Goal: Task Accomplishment & Management: Manage account settings

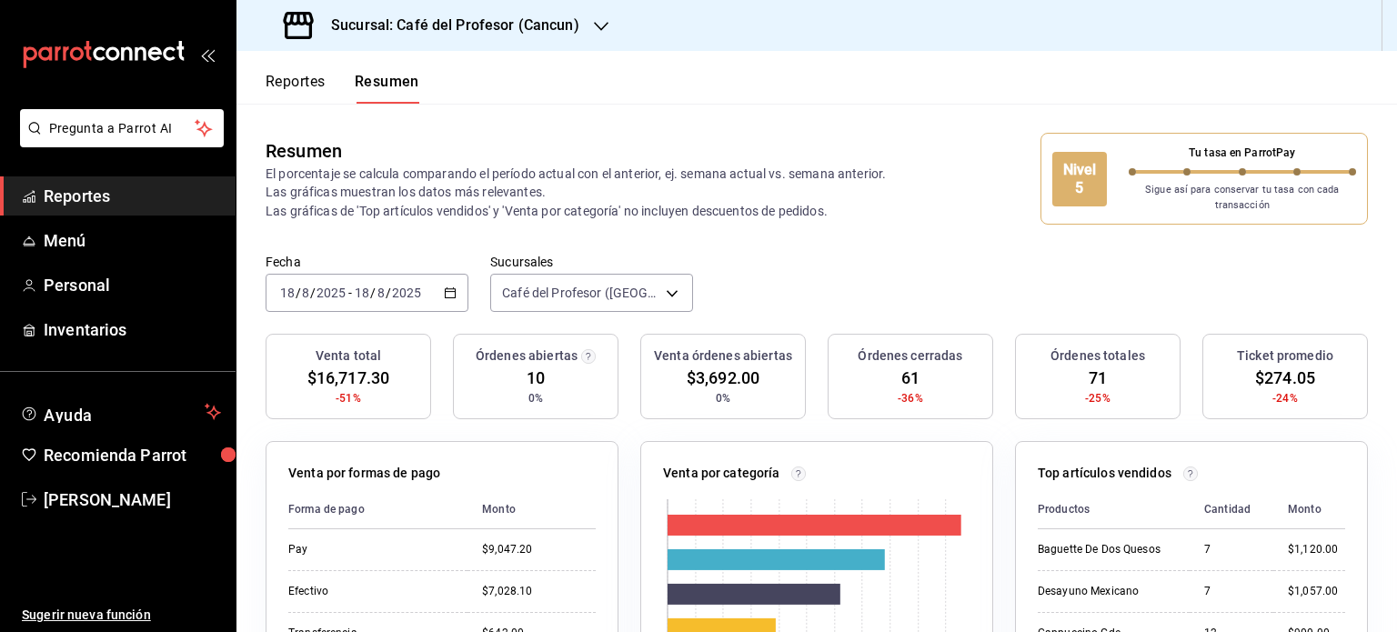
click at [594, 24] on icon "button" at bounding box center [601, 26] width 15 height 9
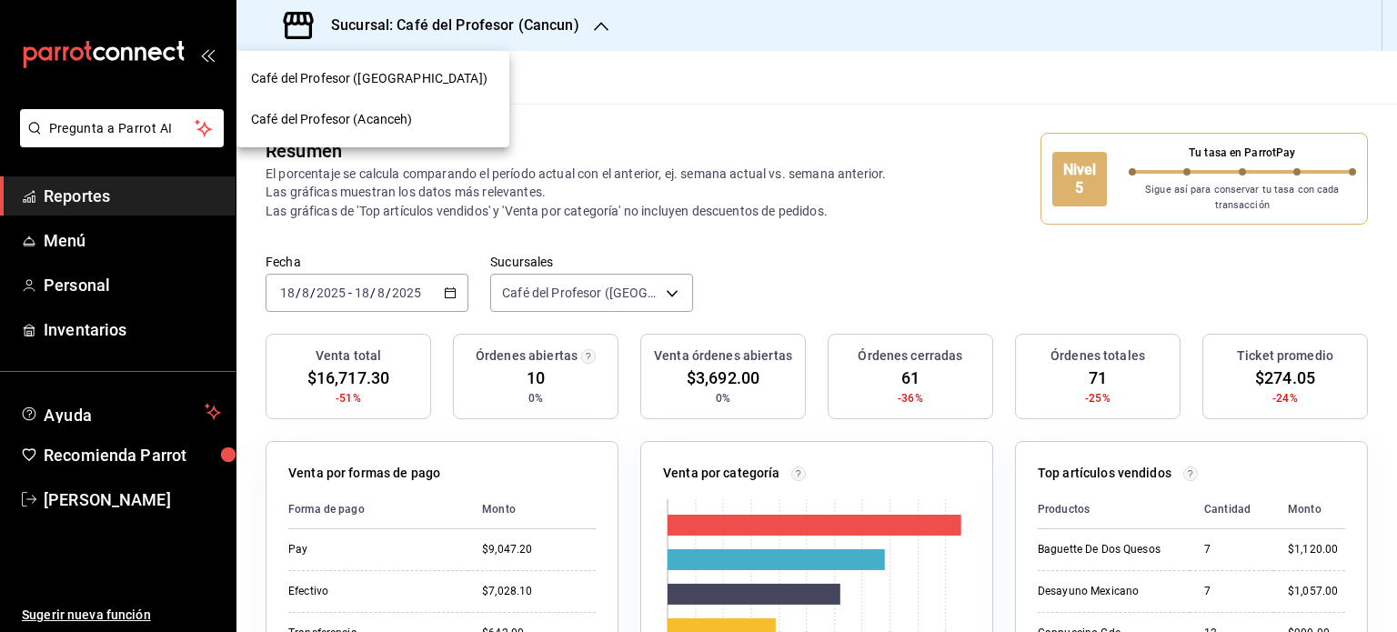
click at [408, 120] on span "Café del Profesor (Acanceh)" at bounding box center [332, 119] width 162 height 19
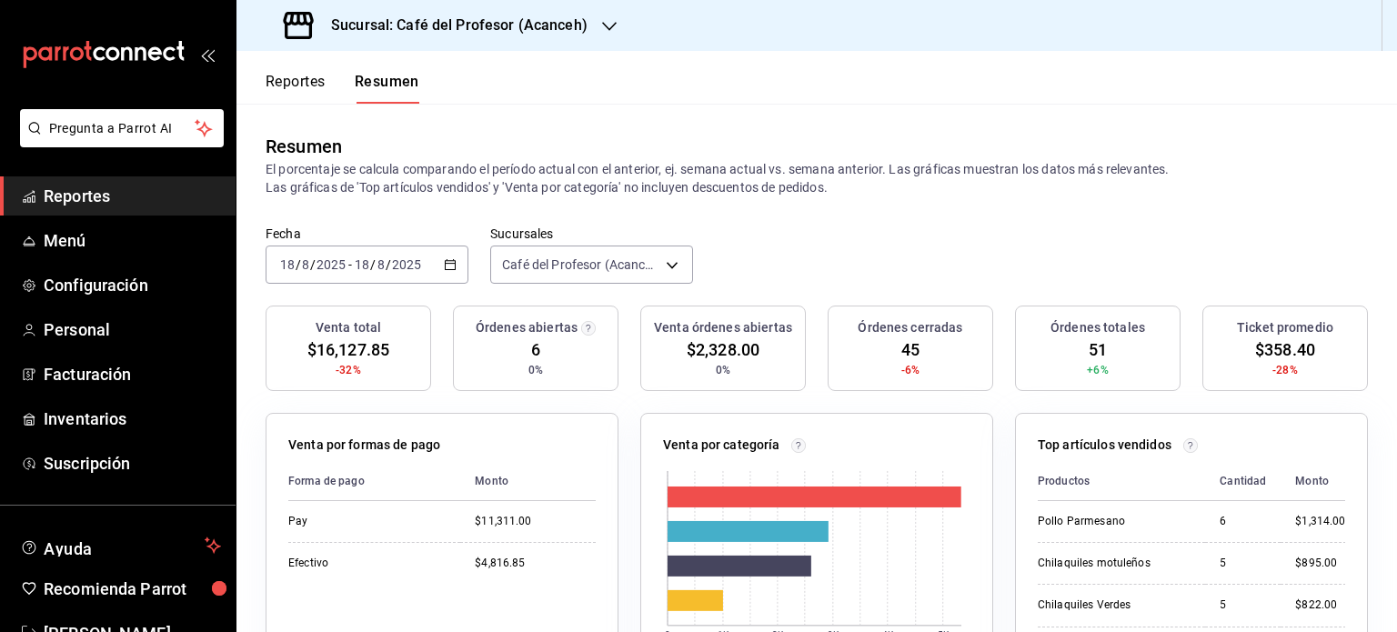
click at [602, 32] on icon "button" at bounding box center [609, 26] width 15 height 15
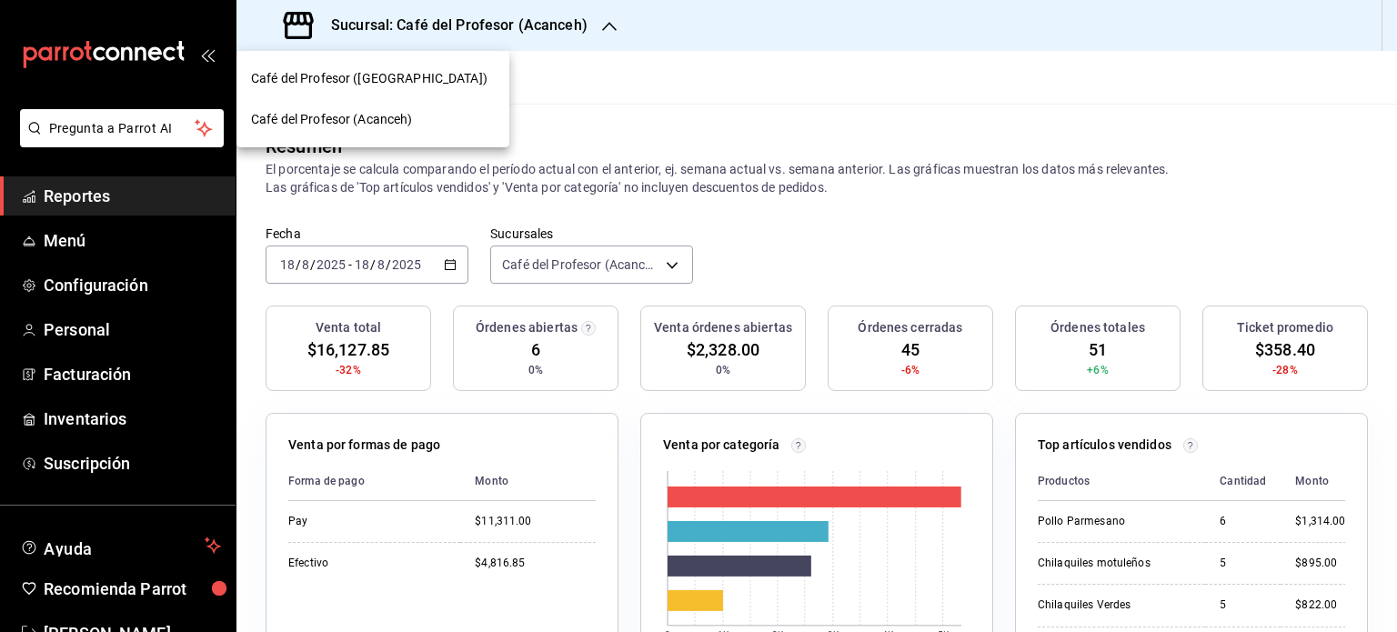
click at [422, 72] on div "Café del Profesor ([GEOGRAPHIC_DATA])" at bounding box center [373, 78] width 244 height 19
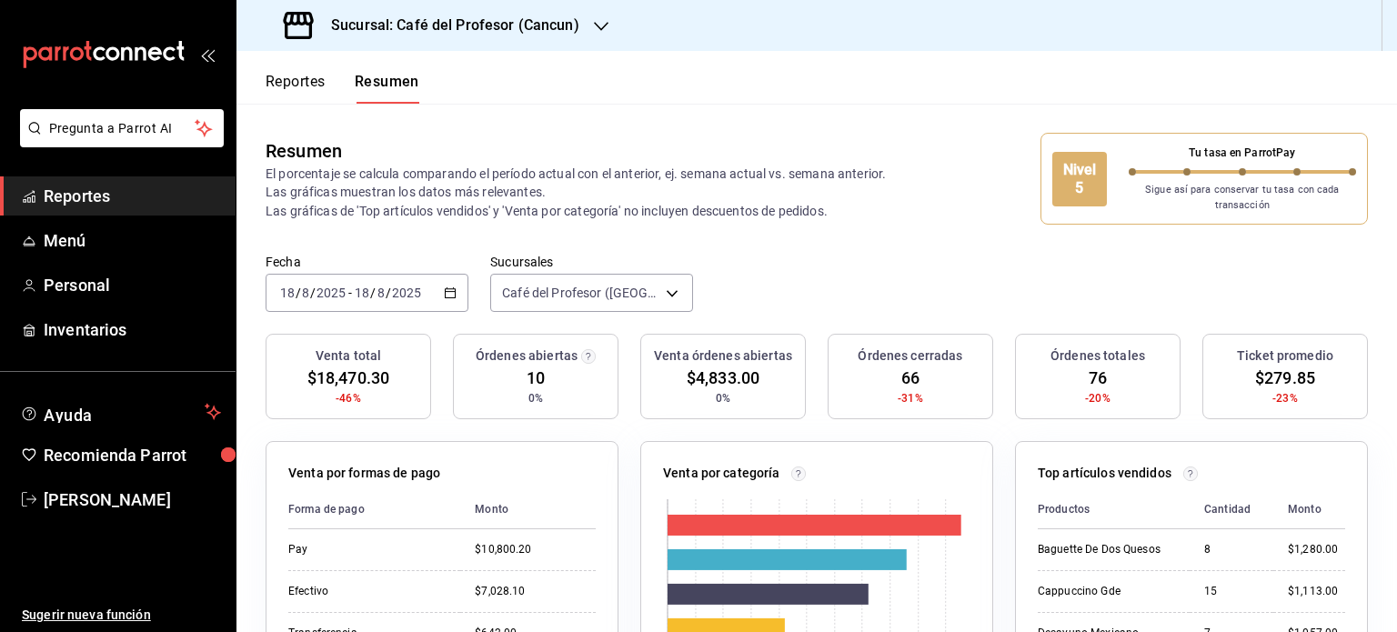
click at [600, 29] on icon "button" at bounding box center [601, 26] width 15 height 15
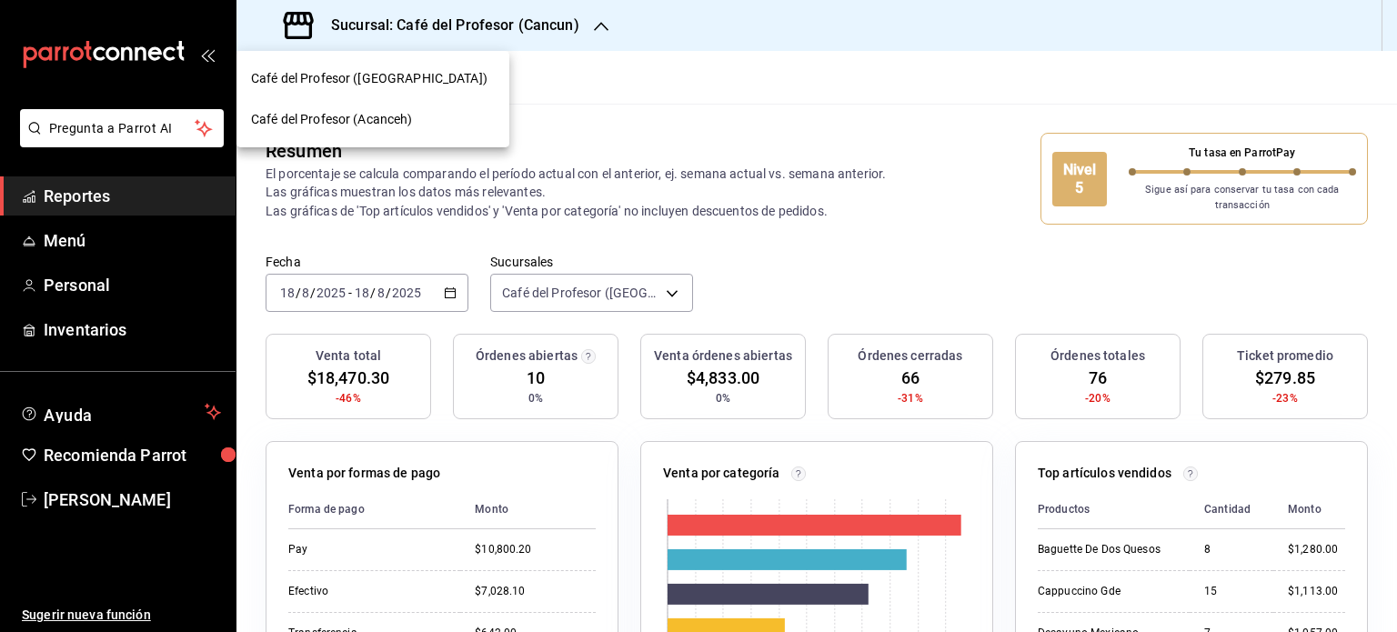
click at [411, 115] on span "Café del Profesor (Acanceh)" at bounding box center [332, 119] width 162 height 19
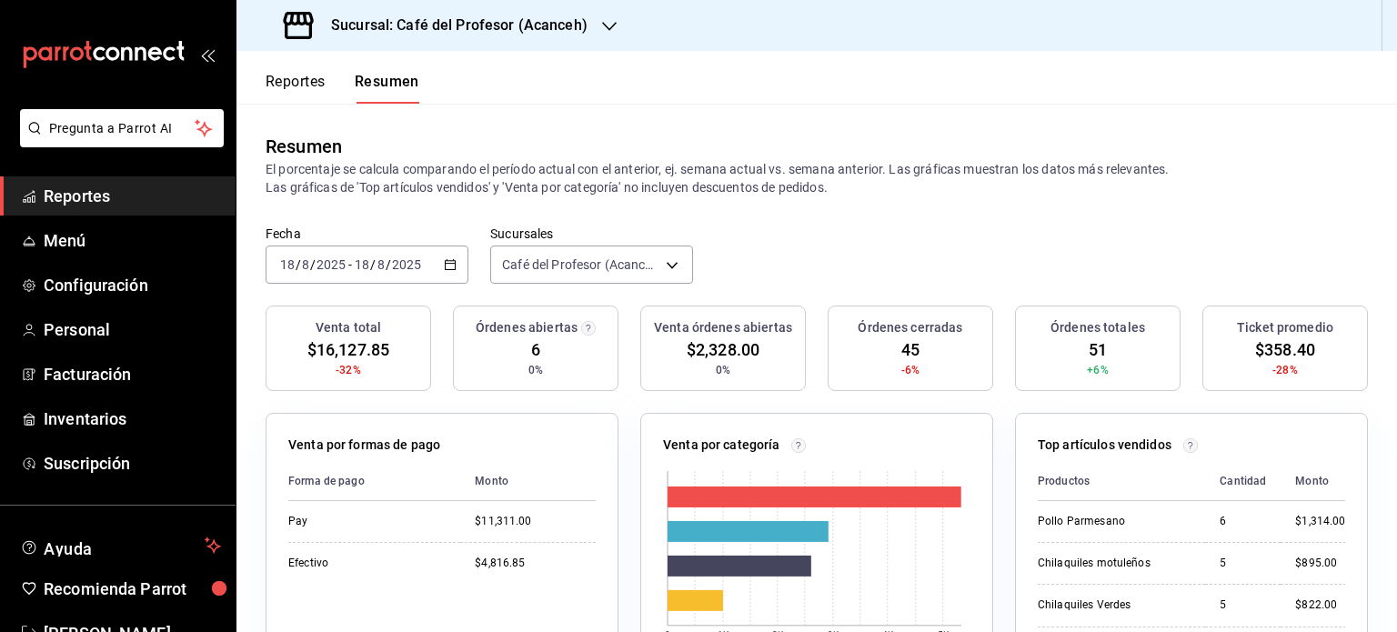
click at [608, 33] on icon "button" at bounding box center [609, 26] width 15 height 15
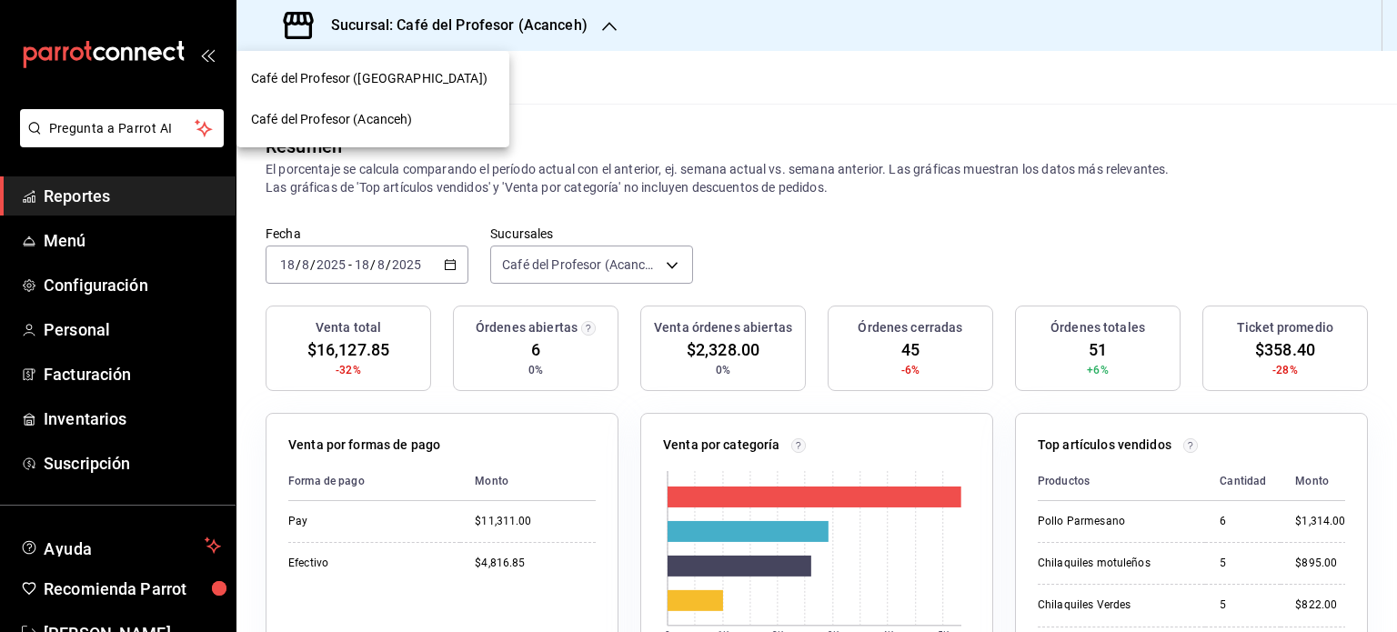
click at [478, 74] on div "Café del Profesor ([GEOGRAPHIC_DATA])" at bounding box center [373, 78] width 244 height 19
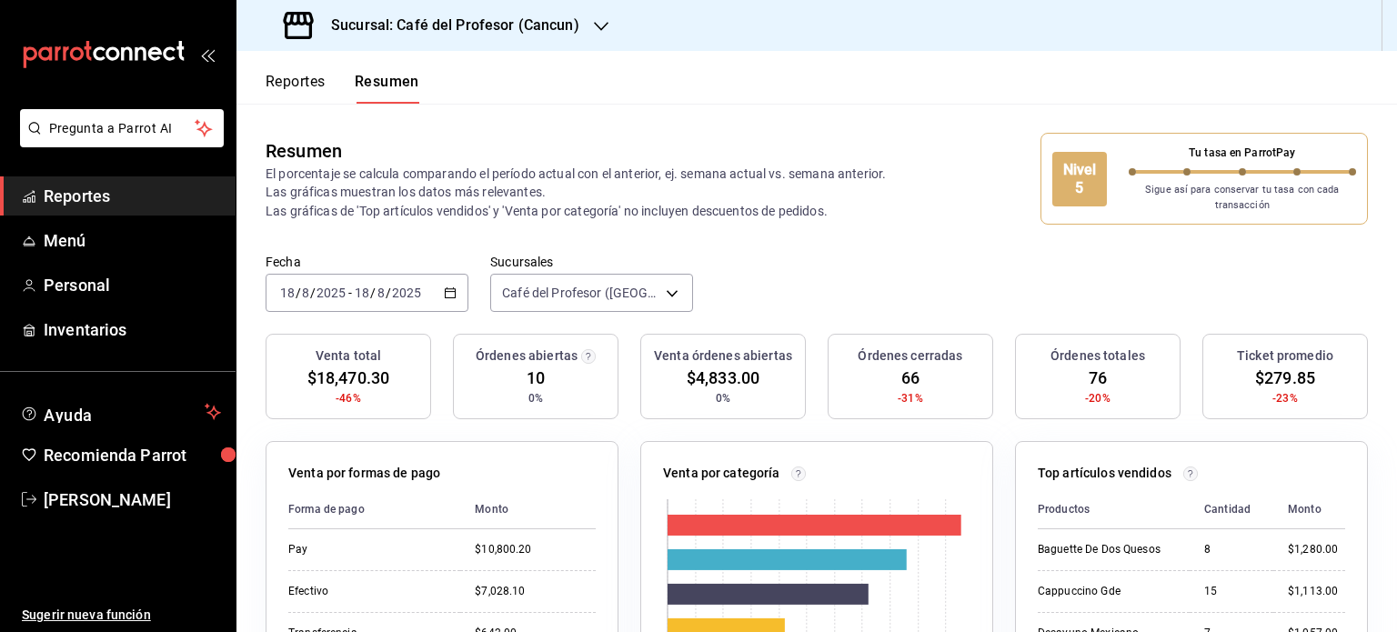
click at [607, 25] on div "Sucursal: Café del Profesor (Cancun)" at bounding box center [433, 25] width 365 height 51
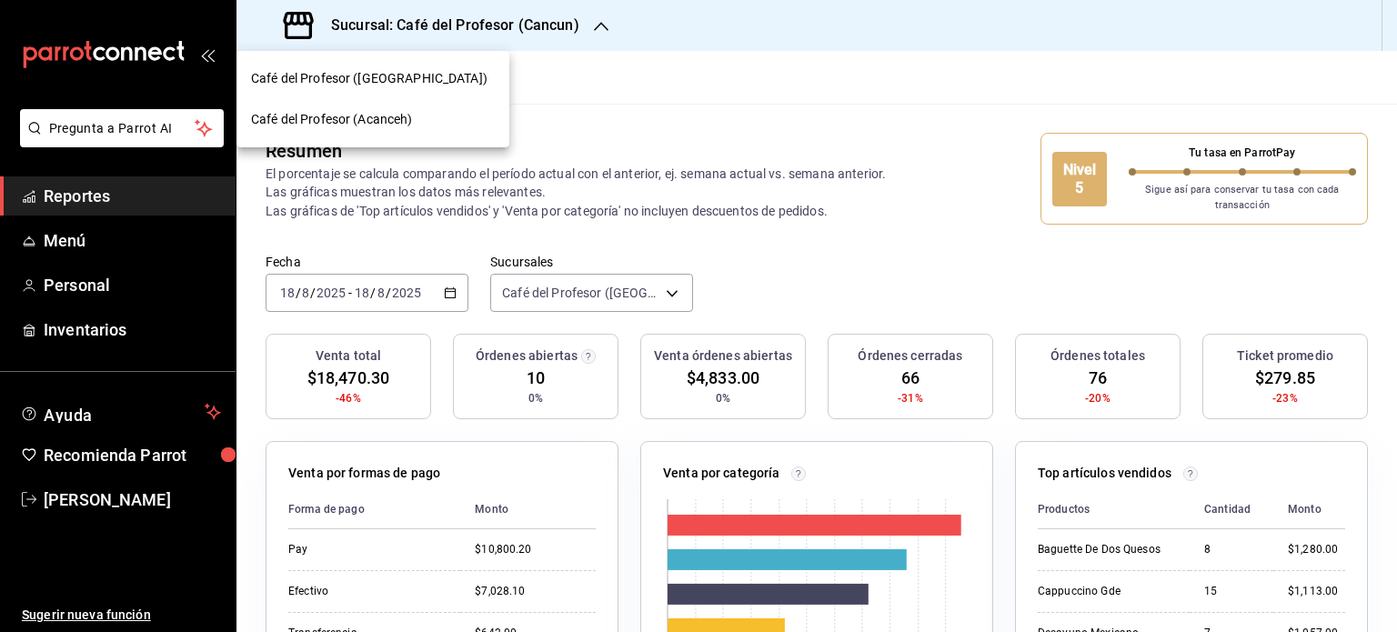
click at [409, 112] on span "Café del Profesor (Acanceh)" at bounding box center [332, 119] width 162 height 19
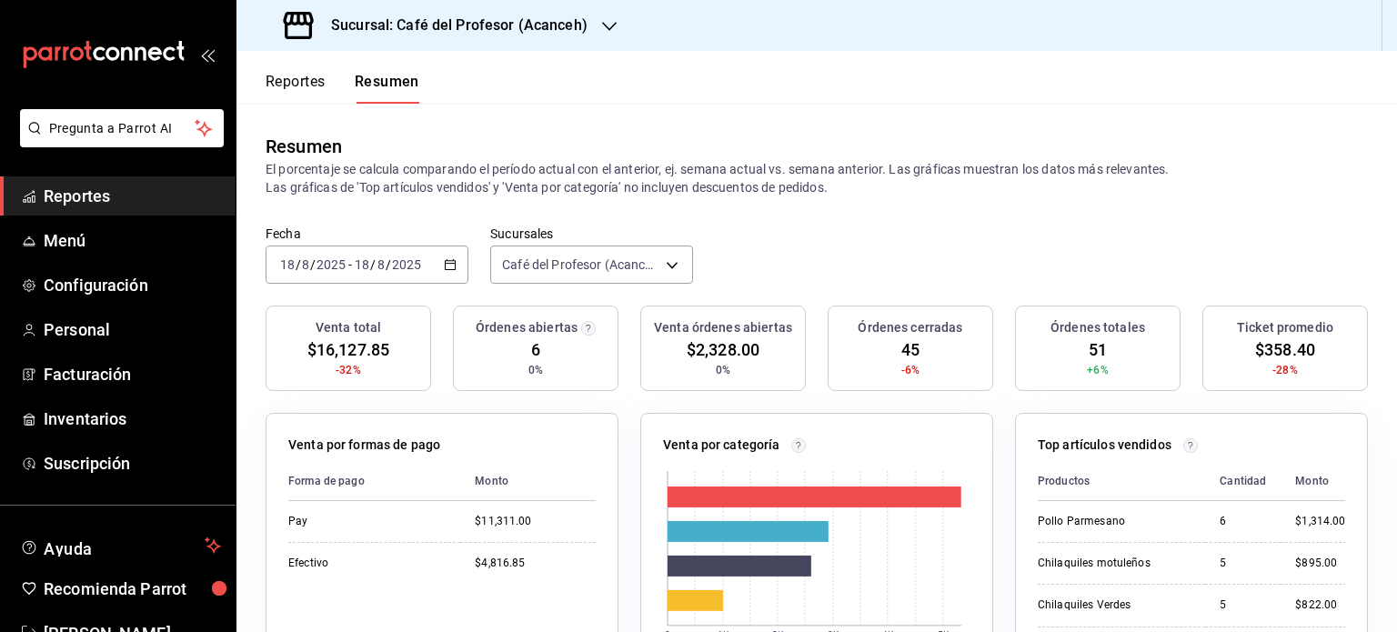
click at [606, 28] on icon "button" at bounding box center [609, 26] width 15 height 9
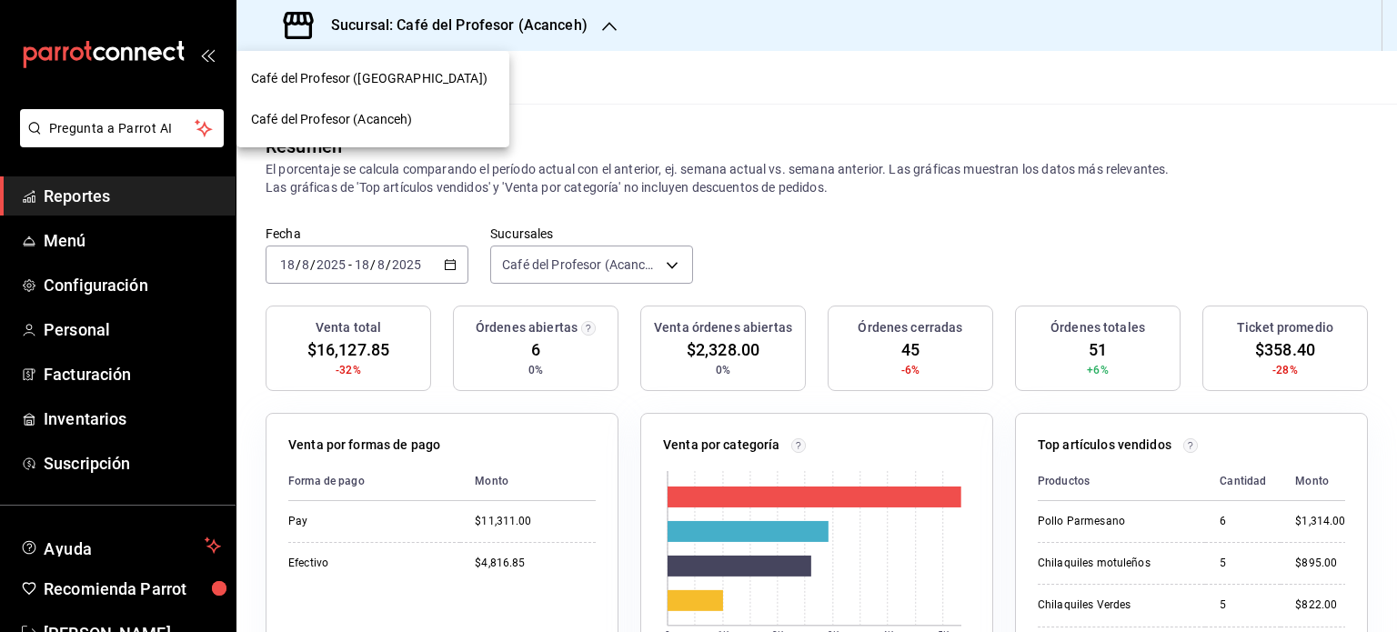
click at [471, 80] on div "Café del Profesor ([GEOGRAPHIC_DATA])" at bounding box center [373, 78] width 244 height 19
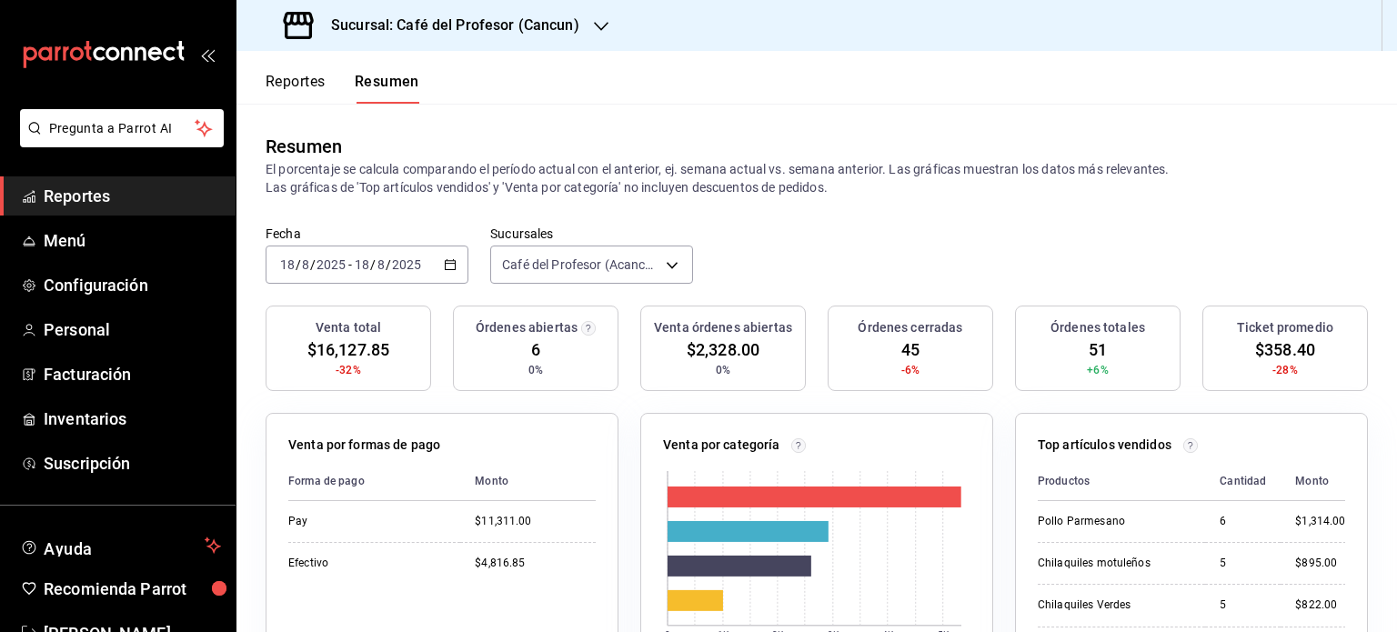
click at [295, 85] on button "Reportes" at bounding box center [296, 88] width 60 height 31
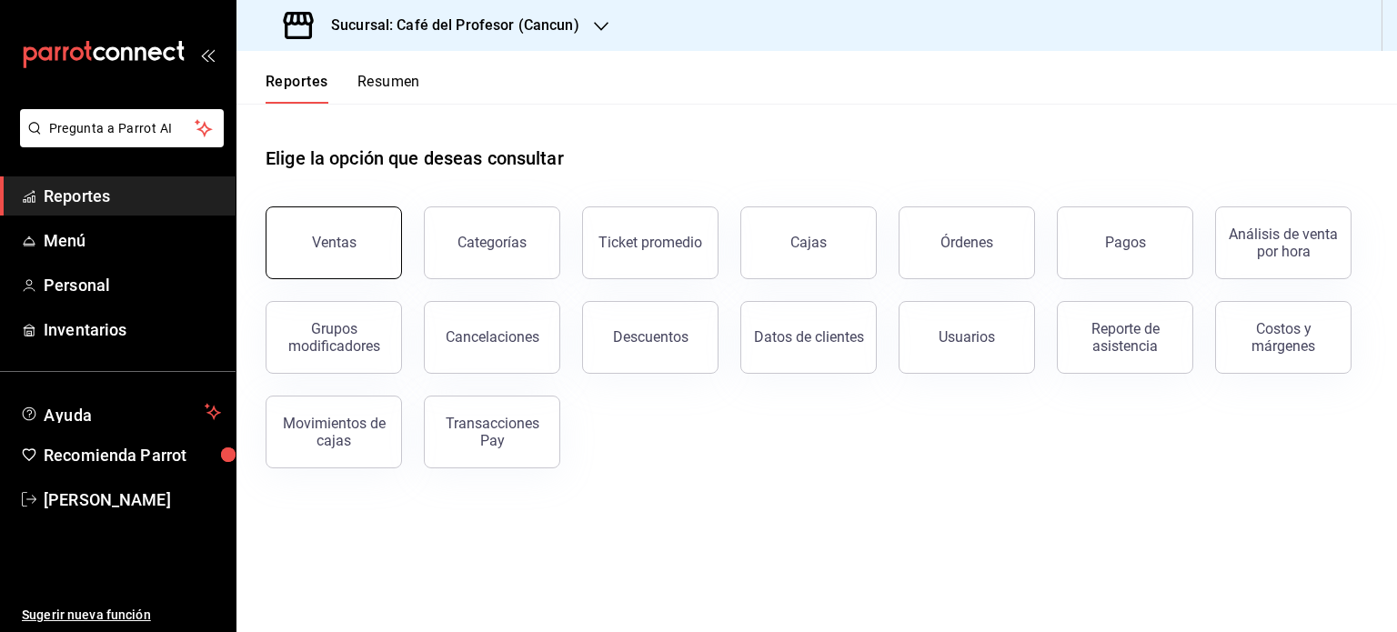
click at [331, 243] on div "Ventas" at bounding box center [334, 242] width 45 height 17
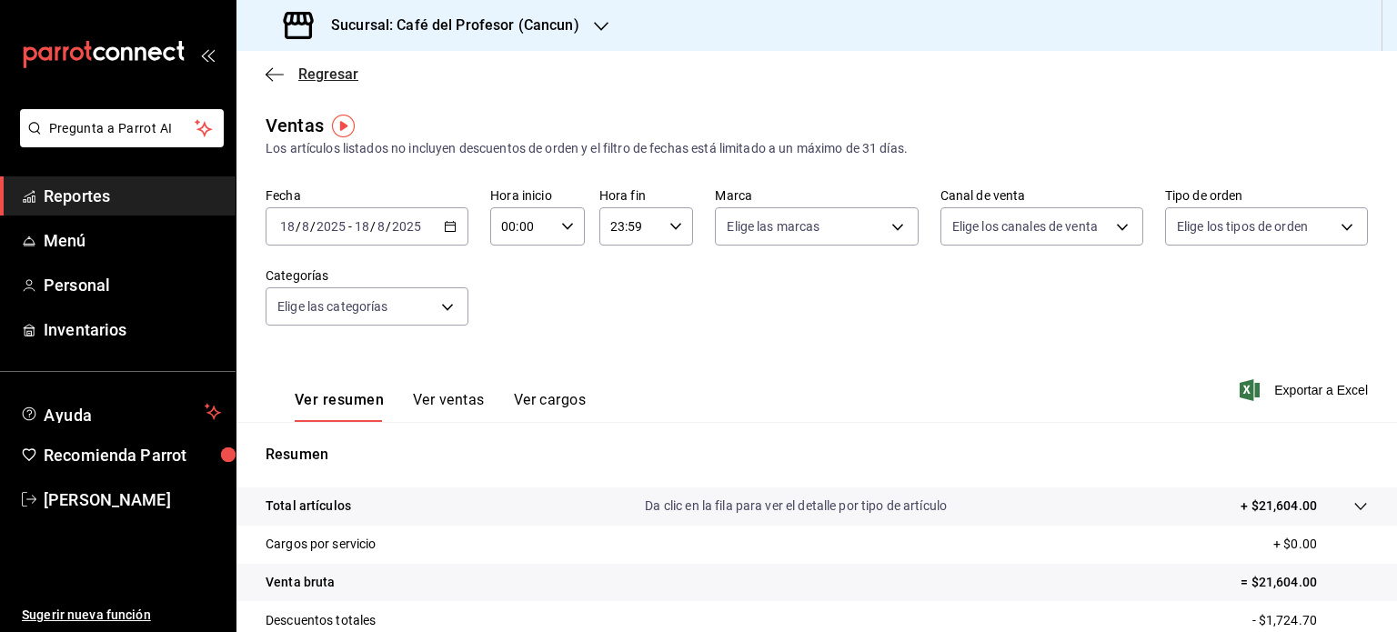
click at [267, 69] on icon "button" at bounding box center [275, 74] width 18 height 16
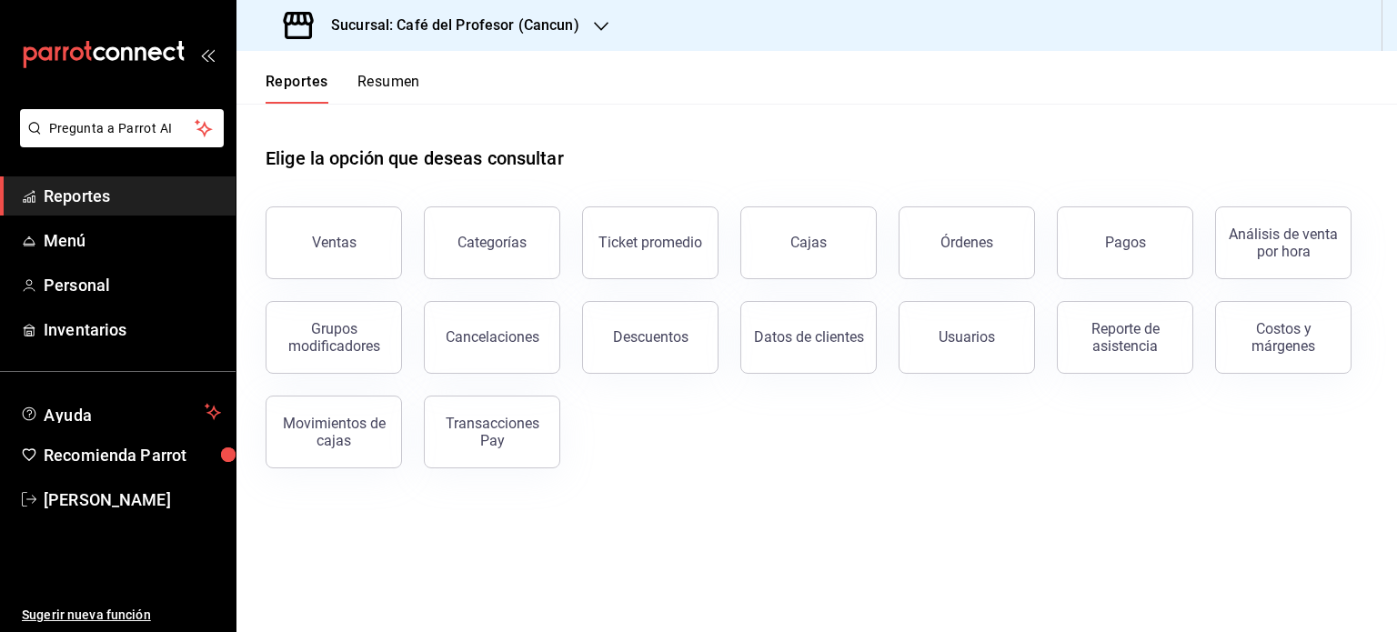
click at [387, 79] on button "Resumen" at bounding box center [388, 88] width 63 height 31
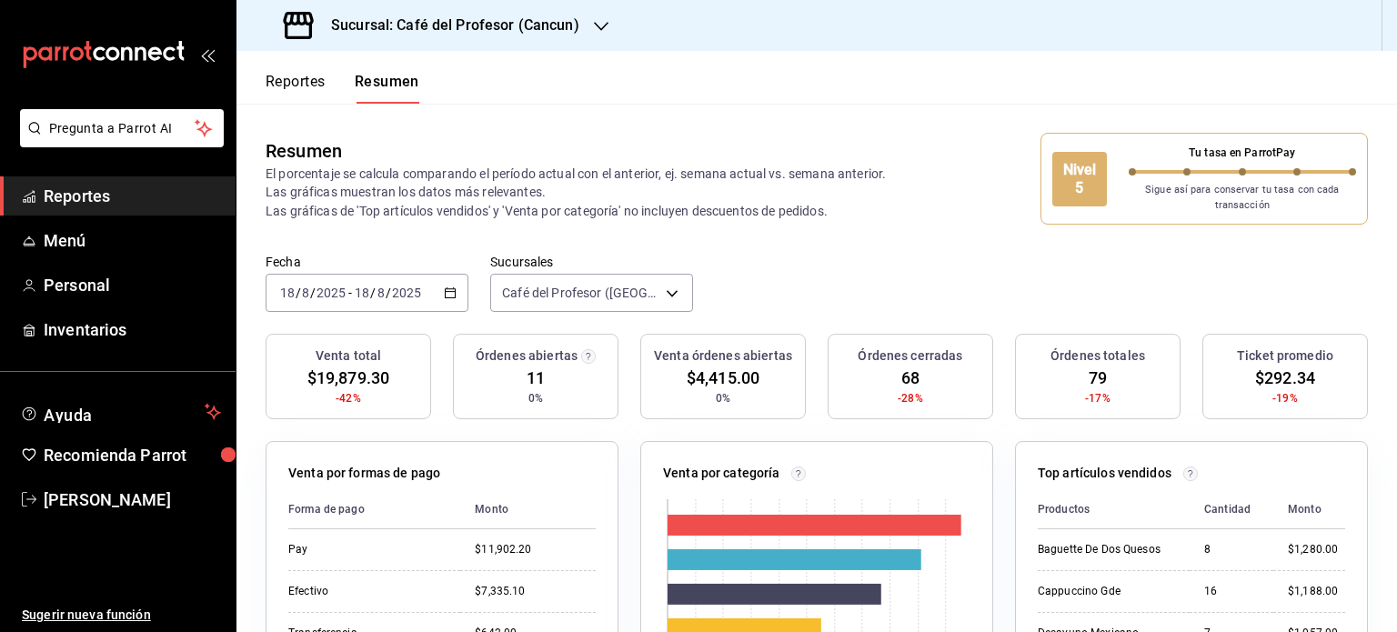
click at [295, 86] on button "Reportes" at bounding box center [296, 88] width 60 height 31
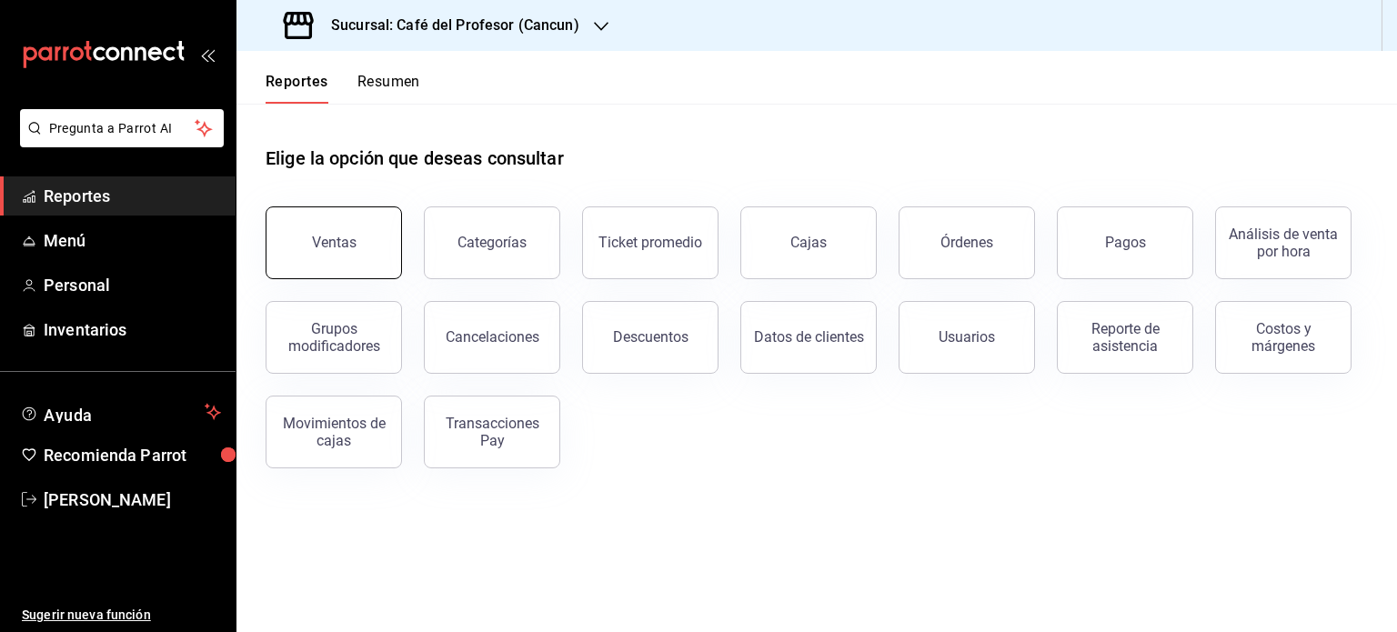
click at [371, 277] on div "Ventas" at bounding box center [323, 232] width 158 height 95
click at [362, 261] on button "Ventas" at bounding box center [334, 242] width 136 height 73
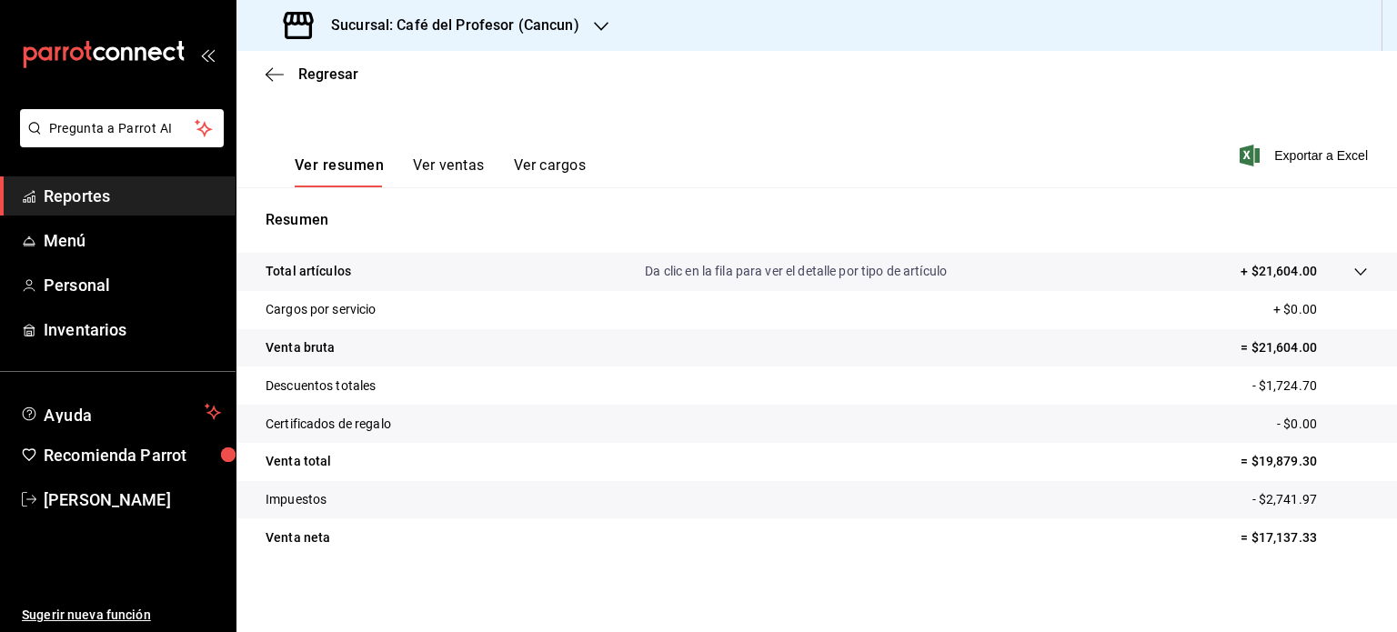
scroll to position [224, 0]
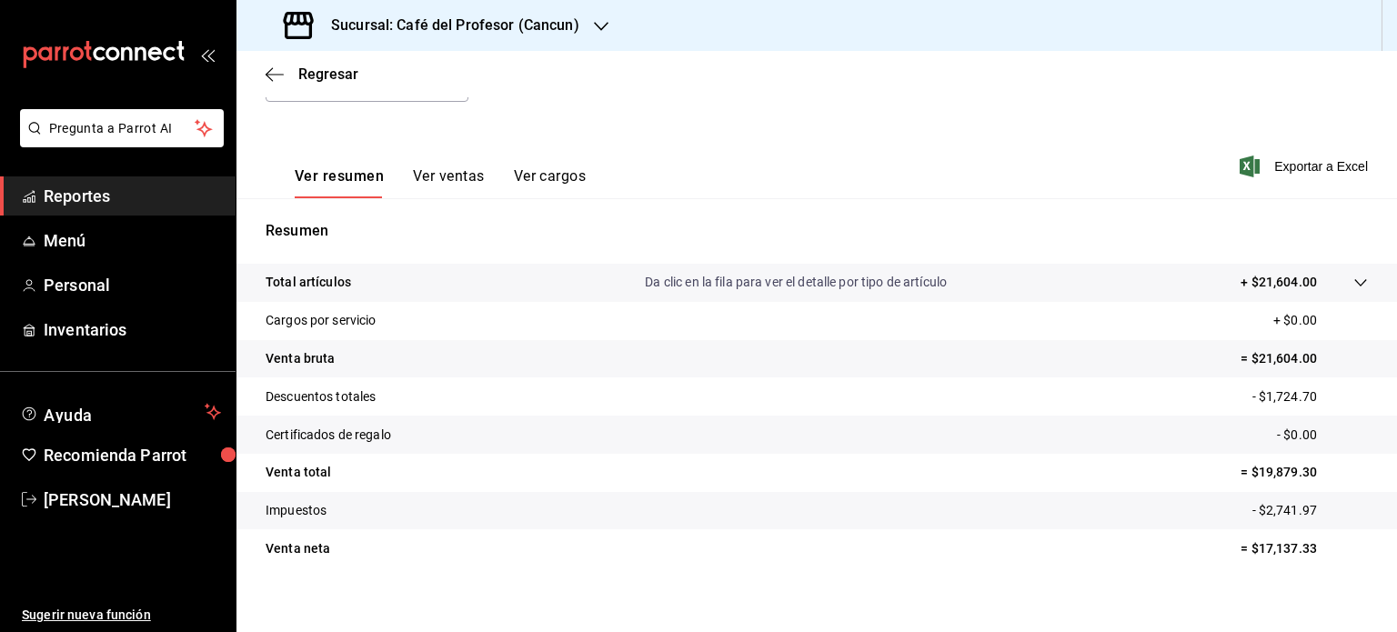
click at [450, 174] on button "Ver ventas" at bounding box center [449, 182] width 72 height 31
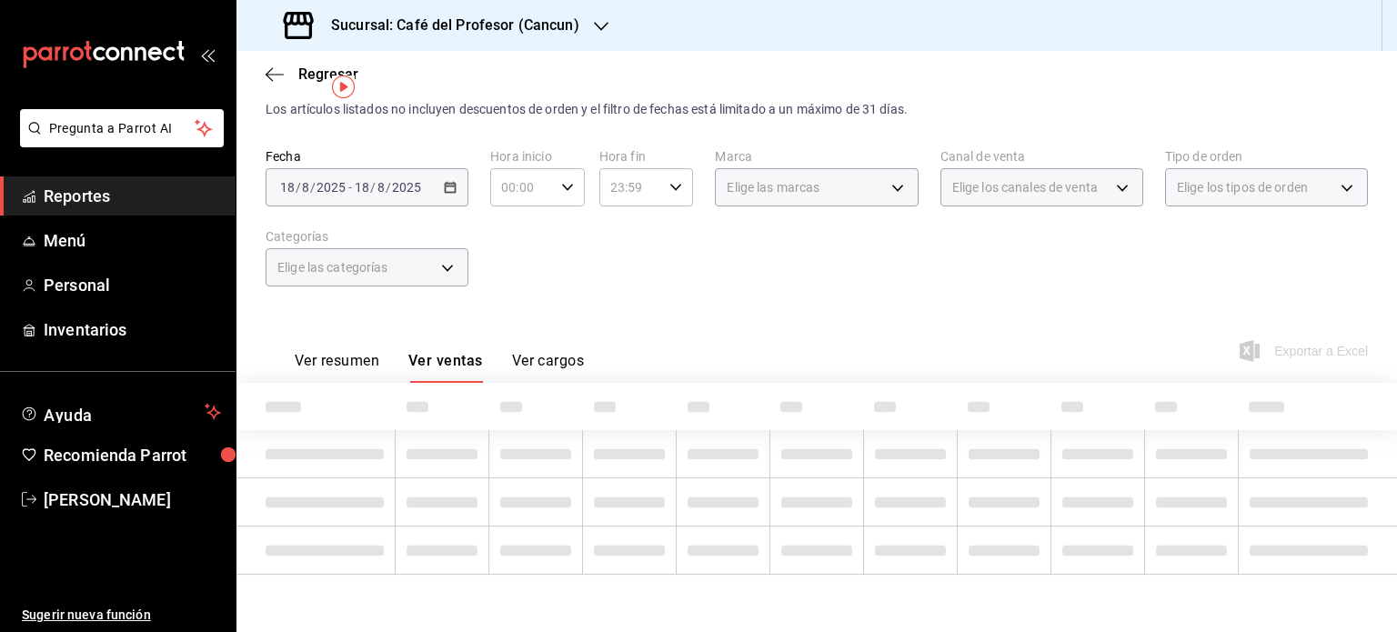
scroll to position [224, 0]
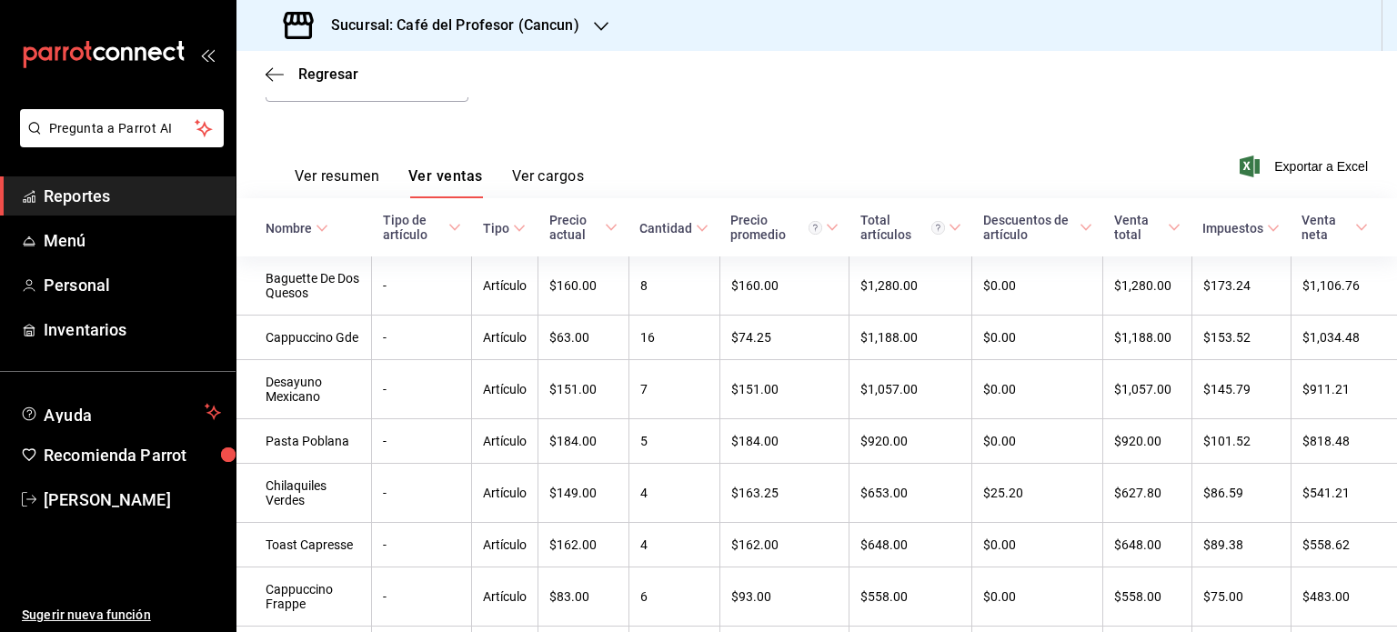
click at [597, 22] on icon "button" at bounding box center [601, 26] width 15 height 15
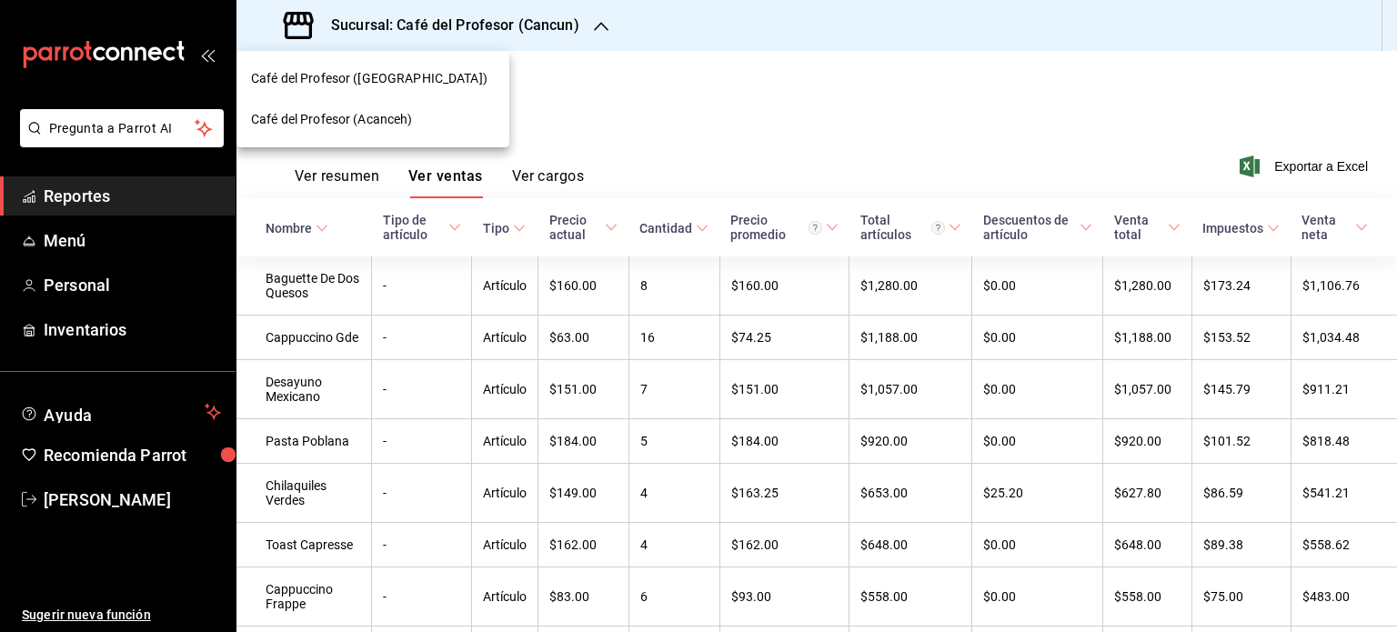
click at [416, 119] on div "Café del Profesor (Acanceh)" at bounding box center [373, 119] width 244 height 19
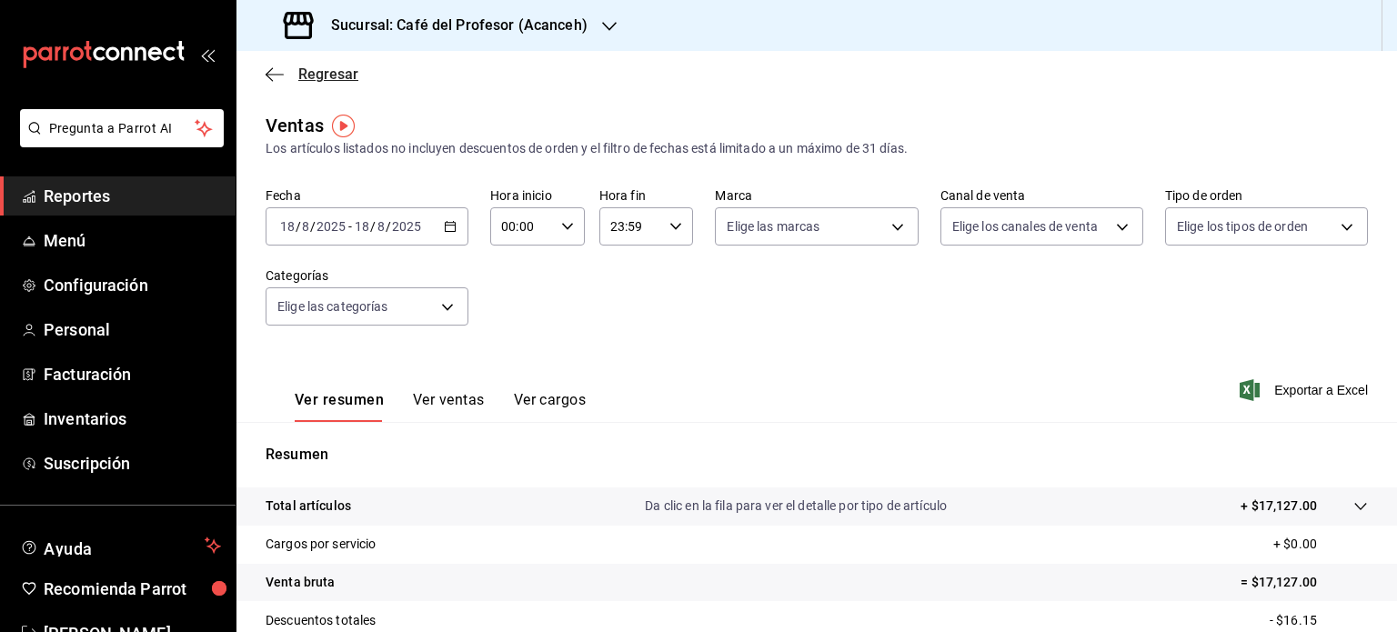
click at [277, 75] on icon "button" at bounding box center [275, 74] width 18 height 16
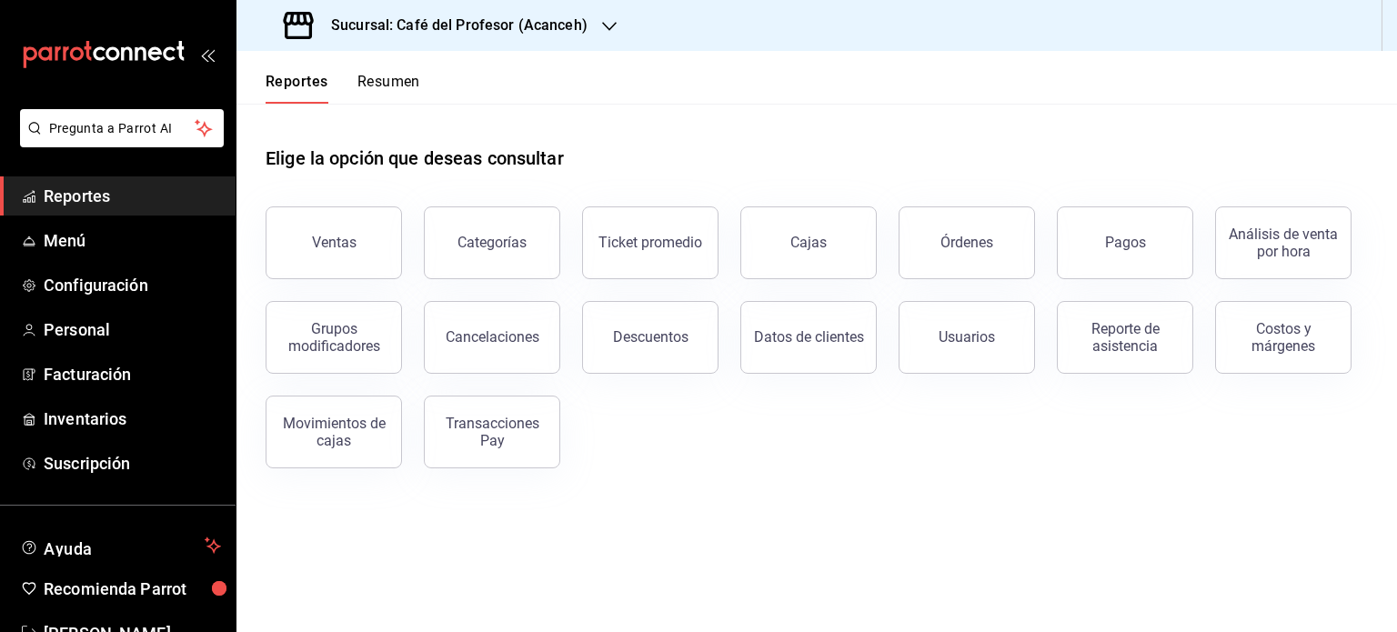
click at [392, 75] on button "Resumen" at bounding box center [388, 88] width 63 height 31
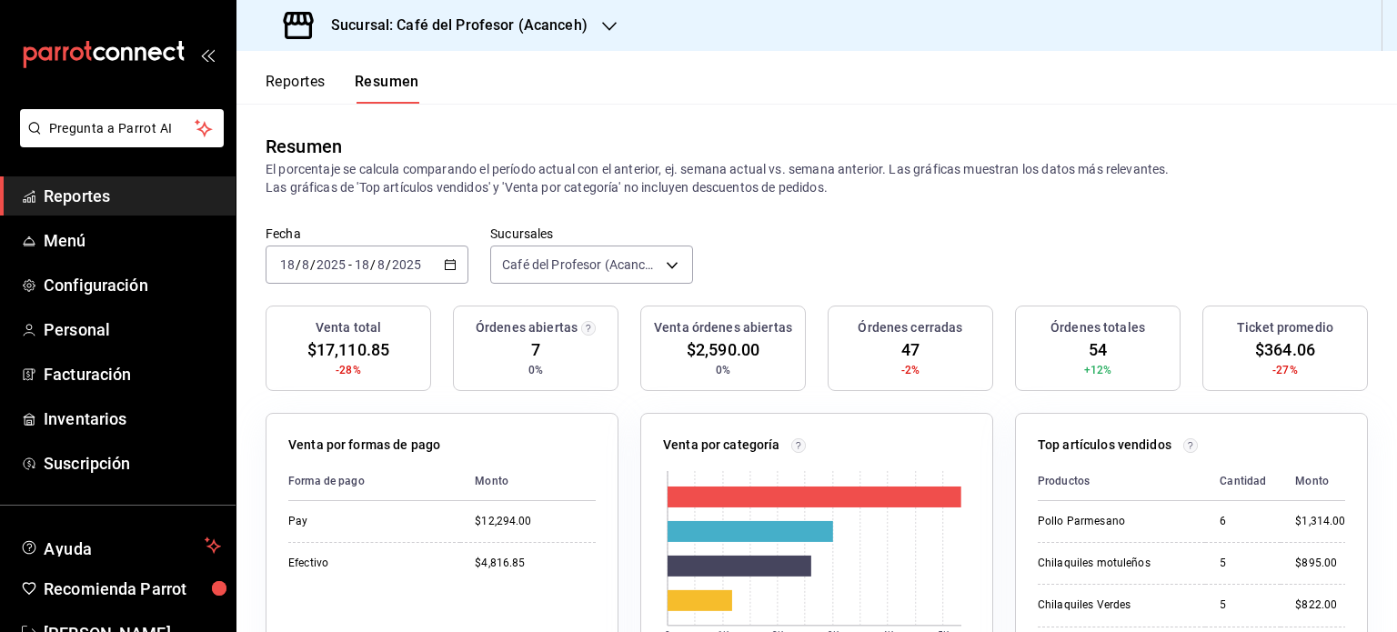
click at [315, 83] on button "Reportes" at bounding box center [296, 88] width 60 height 31
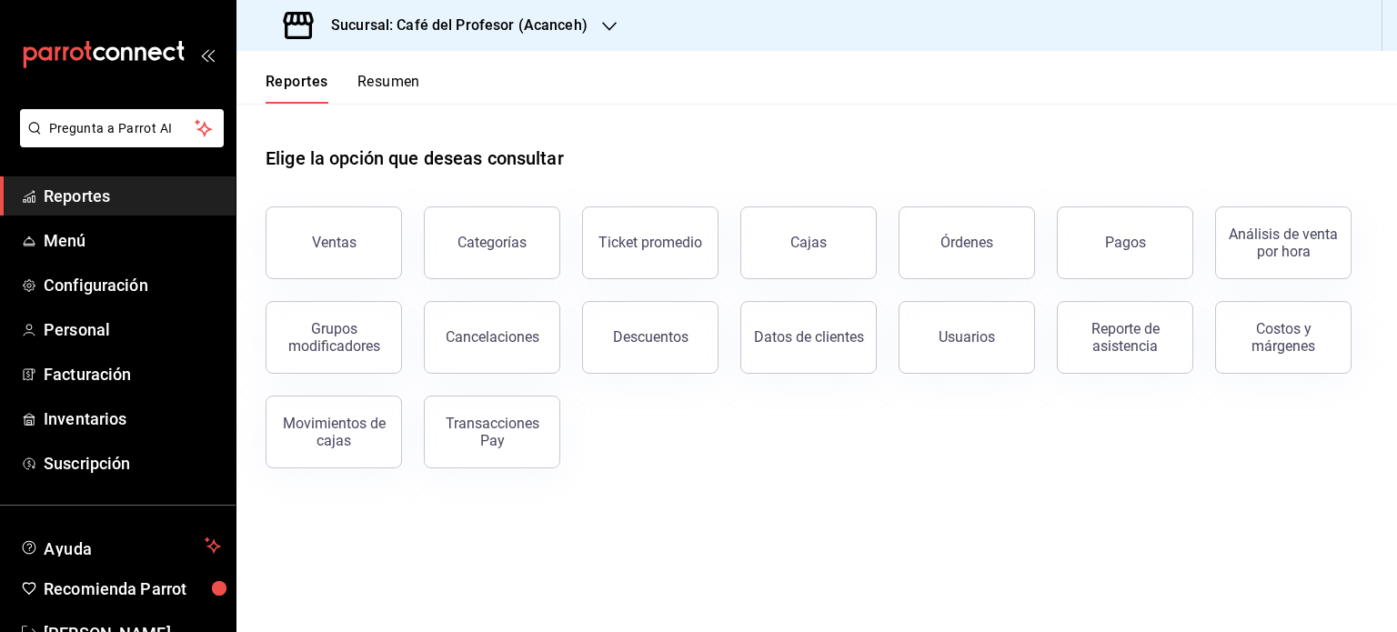
click at [590, 23] on div "Sucursal: Café del Profesor (Acanceh)" at bounding box center [437, 25] width 373 height 51
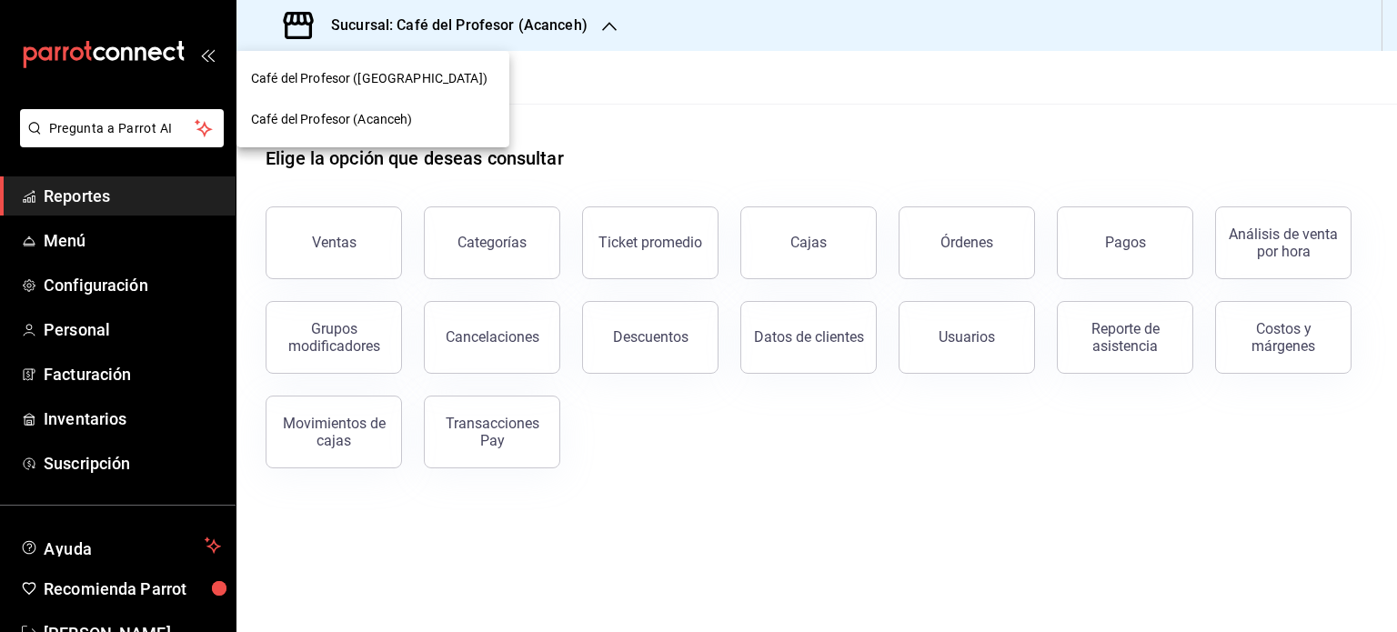
click at [474, 84] on div "Café del Profesor ([GEOGRAPHIC_DATA])" at bounding box center [373, 78] width 244 height 19
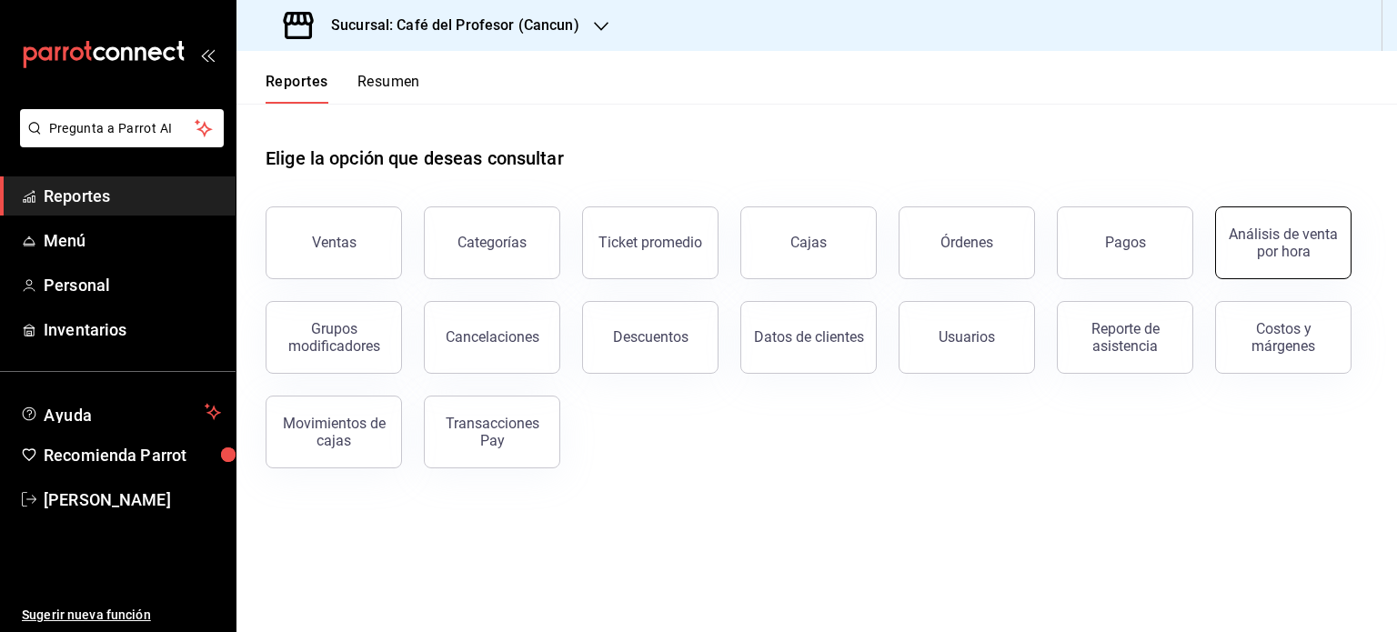
click at [1324, 254] on div "Análisis de venta por hora" at bounding box center [1283, 243] width 113 height 35
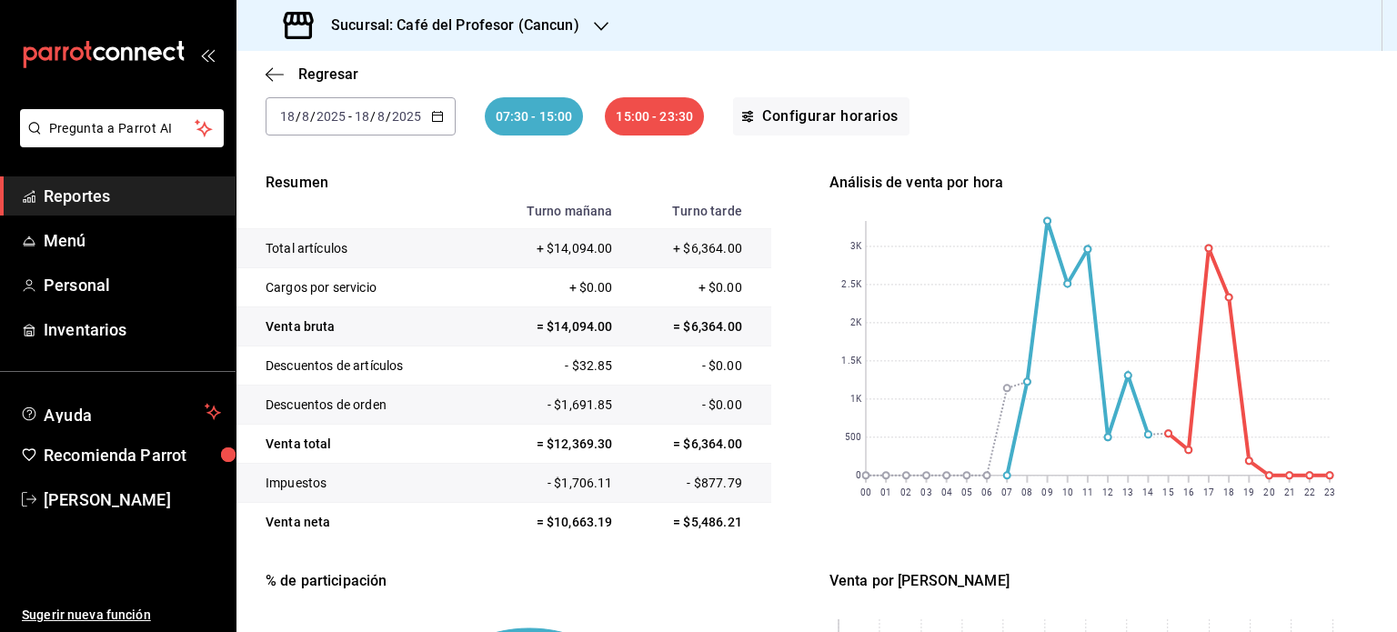
scroll to position [151, 0]
click at [87, 240] on span "Menú" at bounding box center [132, 240] width 177 height 25
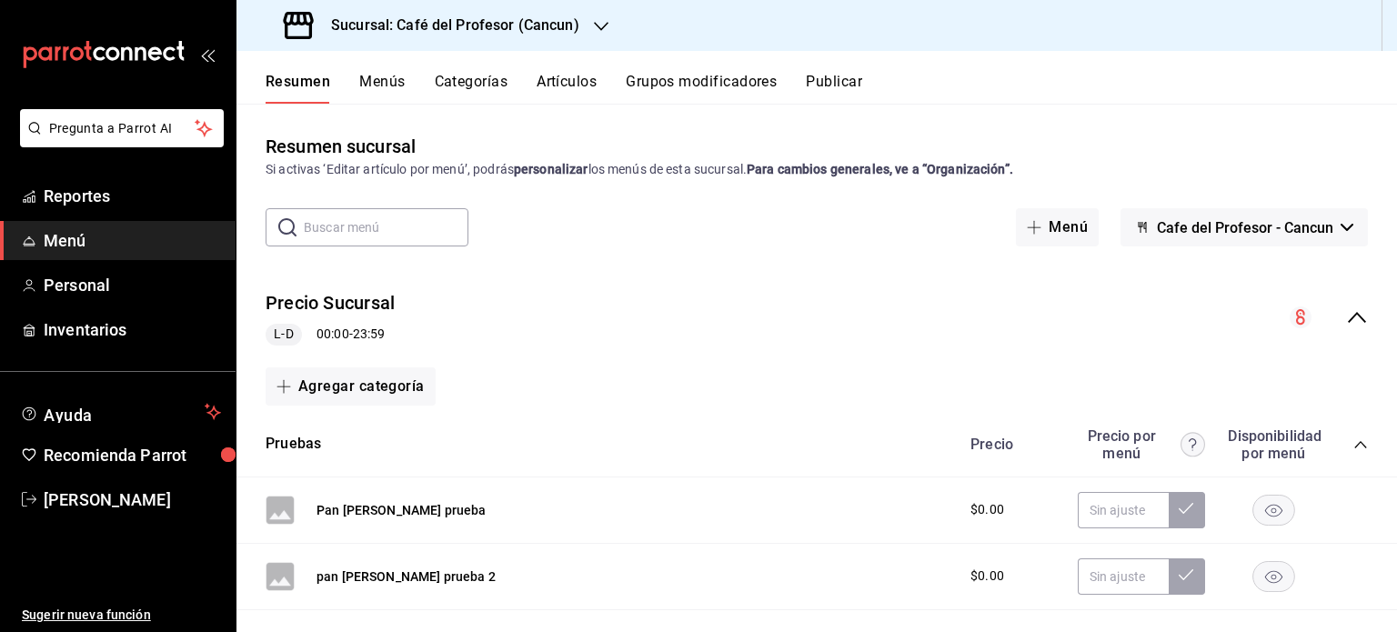
click at [377, 86] on button "Menús" at bounding box center [381, 88] width 45 height 31
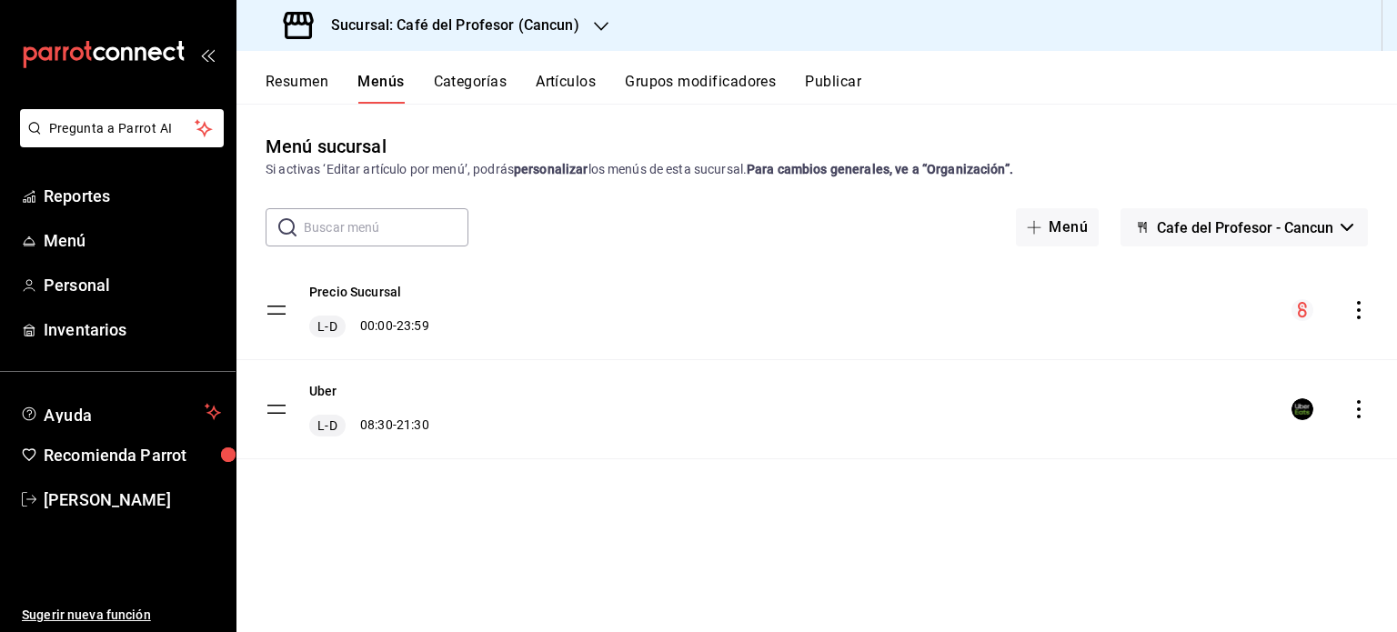
click at [567, 74] on button "Artículos" at bounding box center [566, 88] width 60 height 31
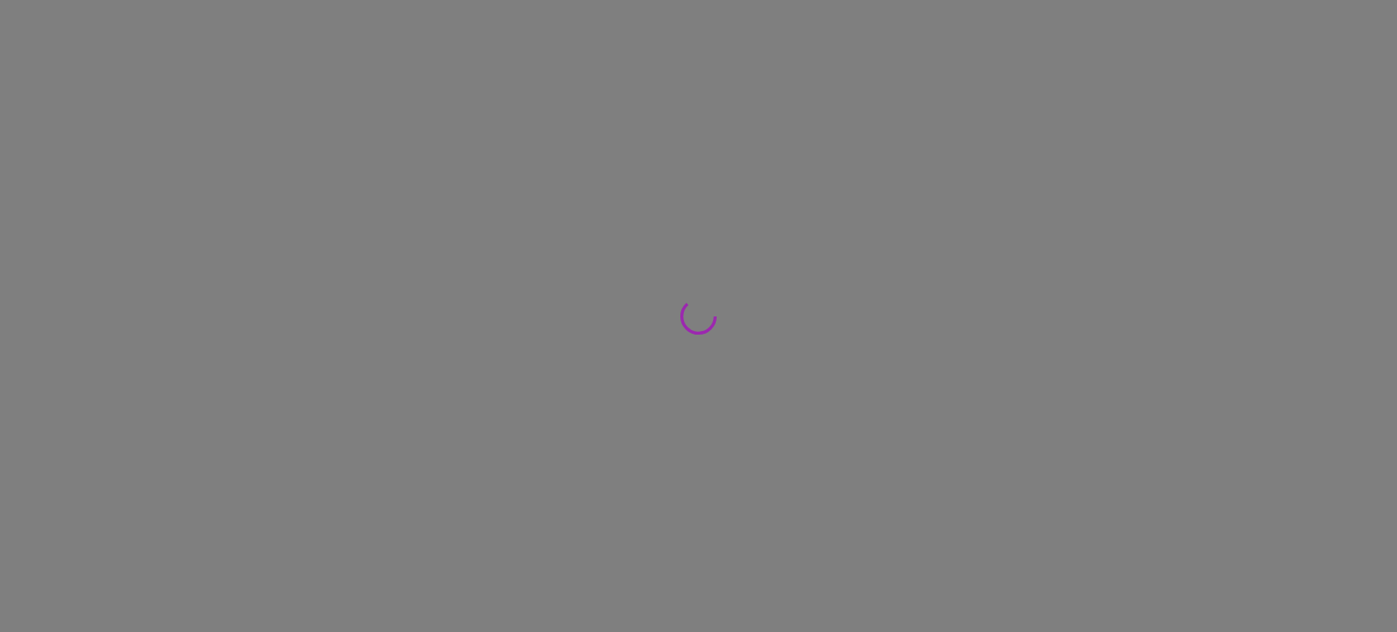
click at [567, 74] on div at bounding box center [698, 316] width 1397 height 632
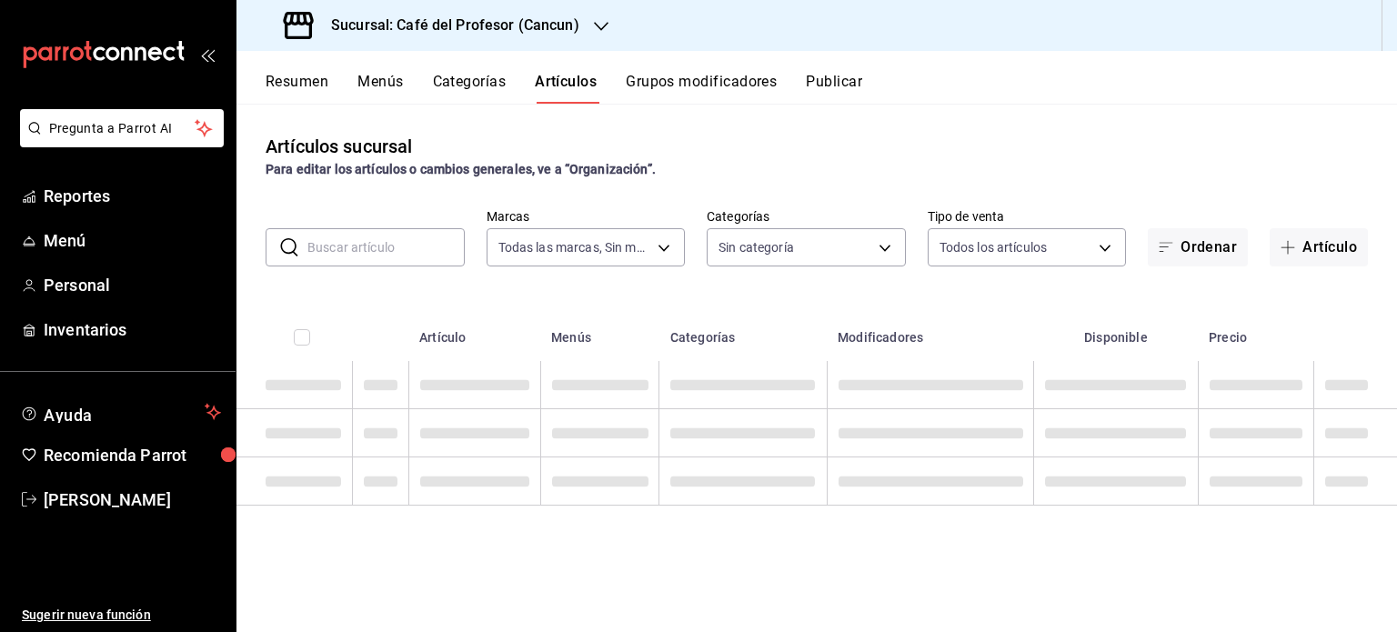
type input "c124c12d-dc0e-4a3d-911f-5b13390841f9"
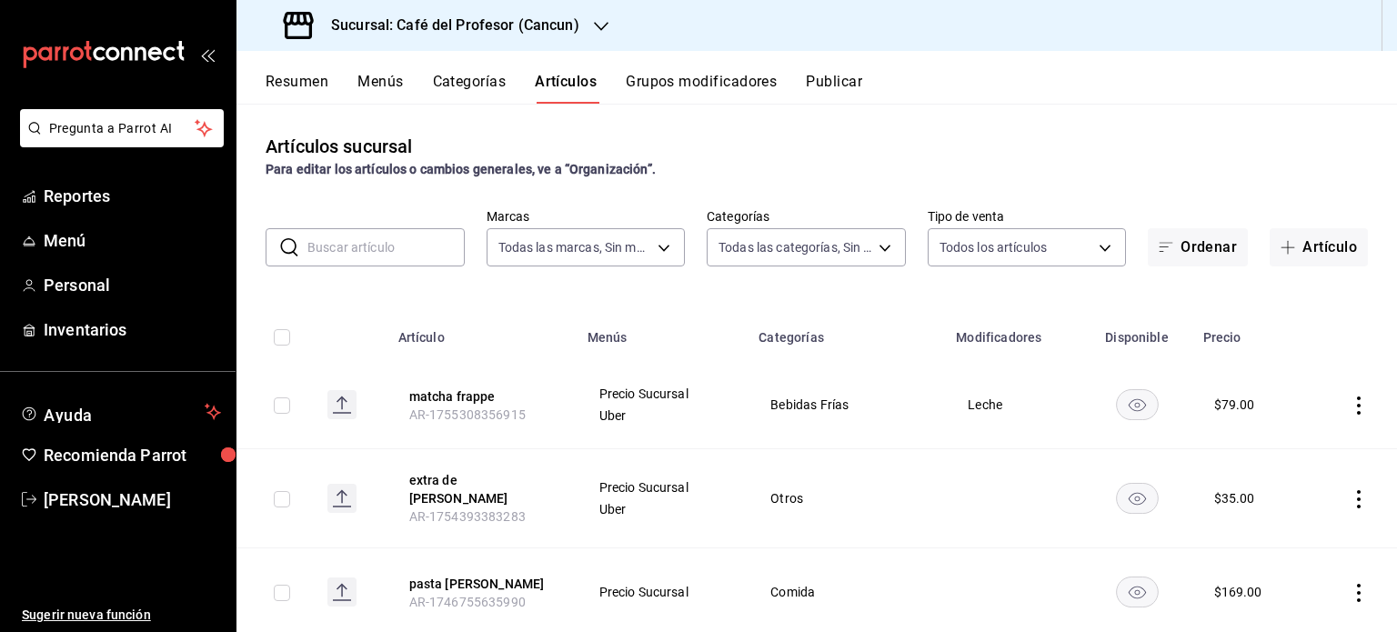
type input "6914d4d7-e8a1-419b-ae6f-75b77527da8c,ea0836e2-bfd0-459c-897e-73978e21b2e2,45dd8…"
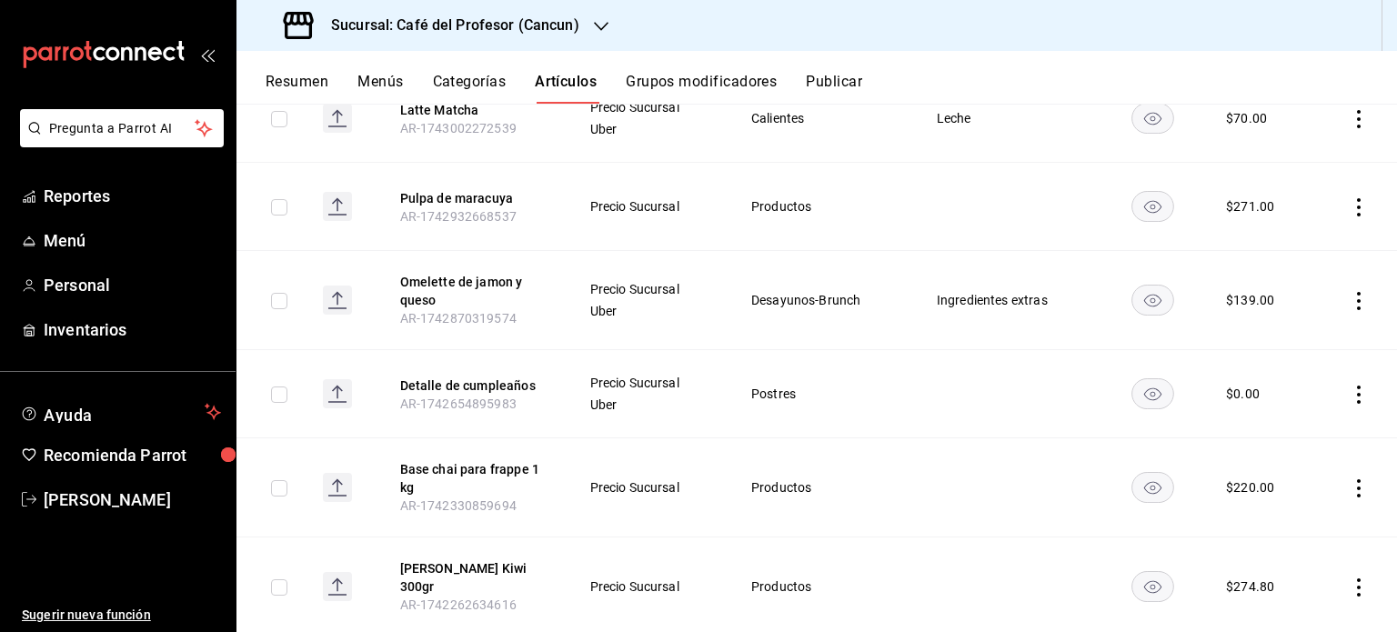
scroll to position [2547, 0]
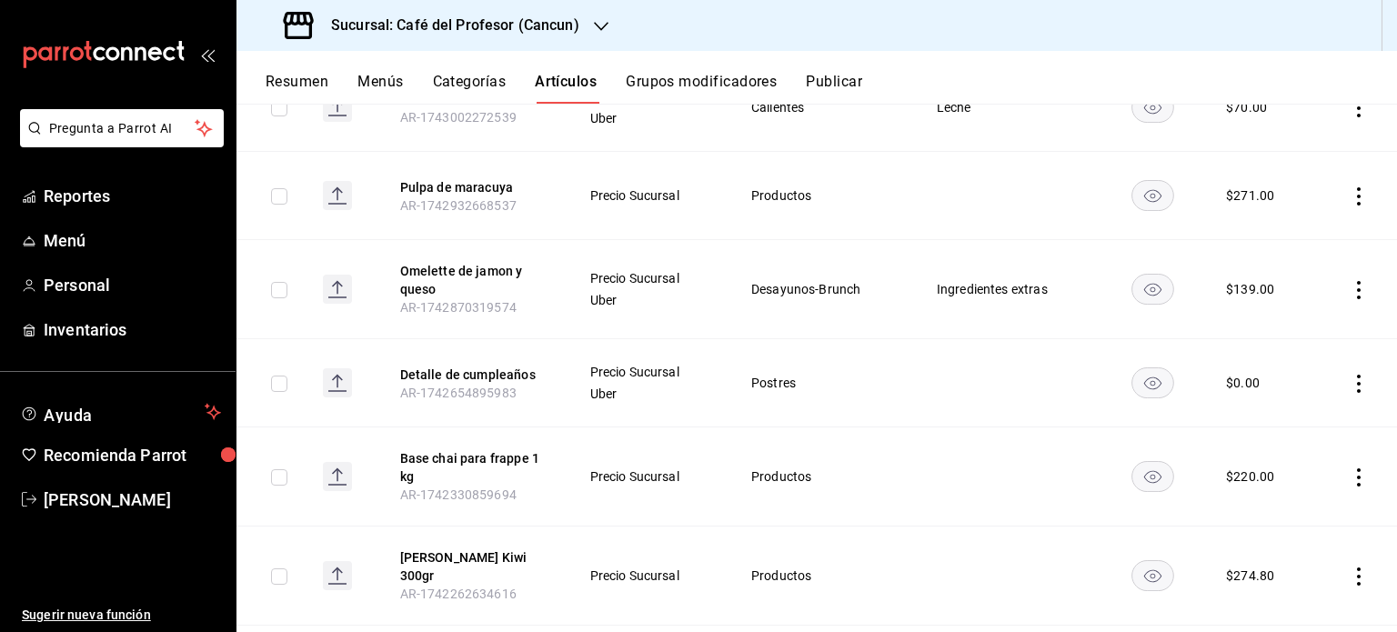
click at [1350, 281] on icon "actions" at bounding box center [1359, 290] width 18 height 18
click at [1312, 292] on span "Editar" at bounding box center [1290, 294] width 47 height 19
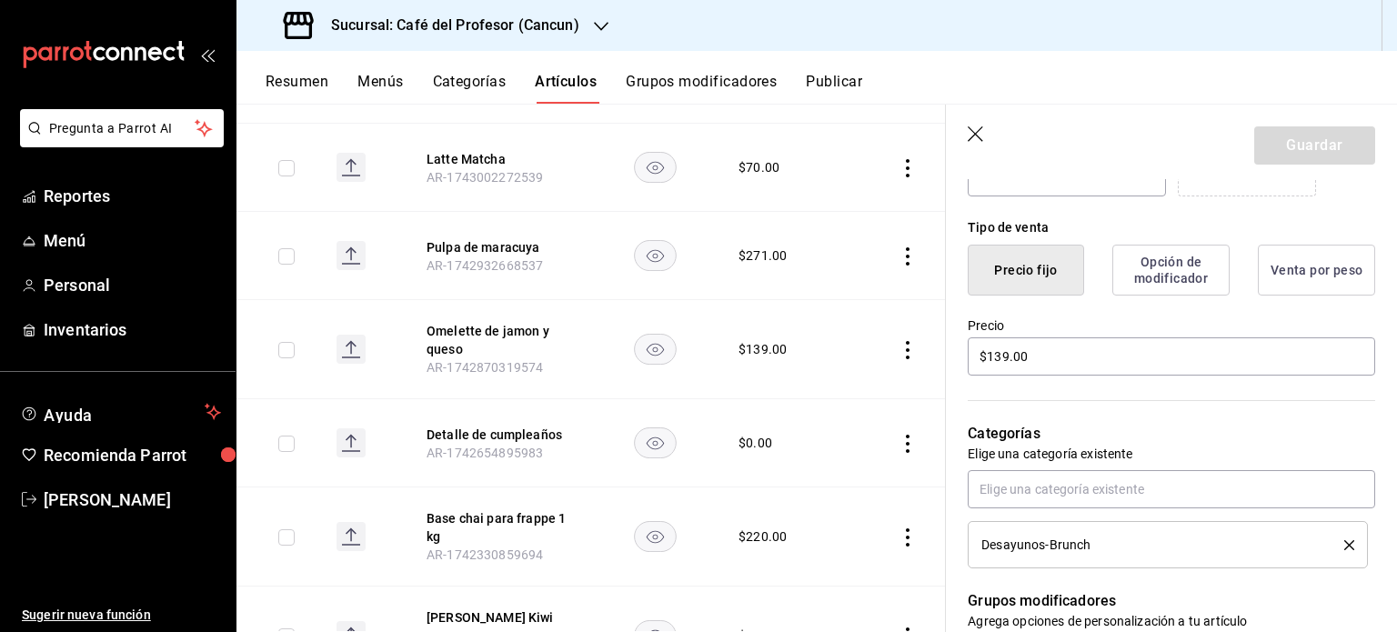
scroll to position [441, 0]
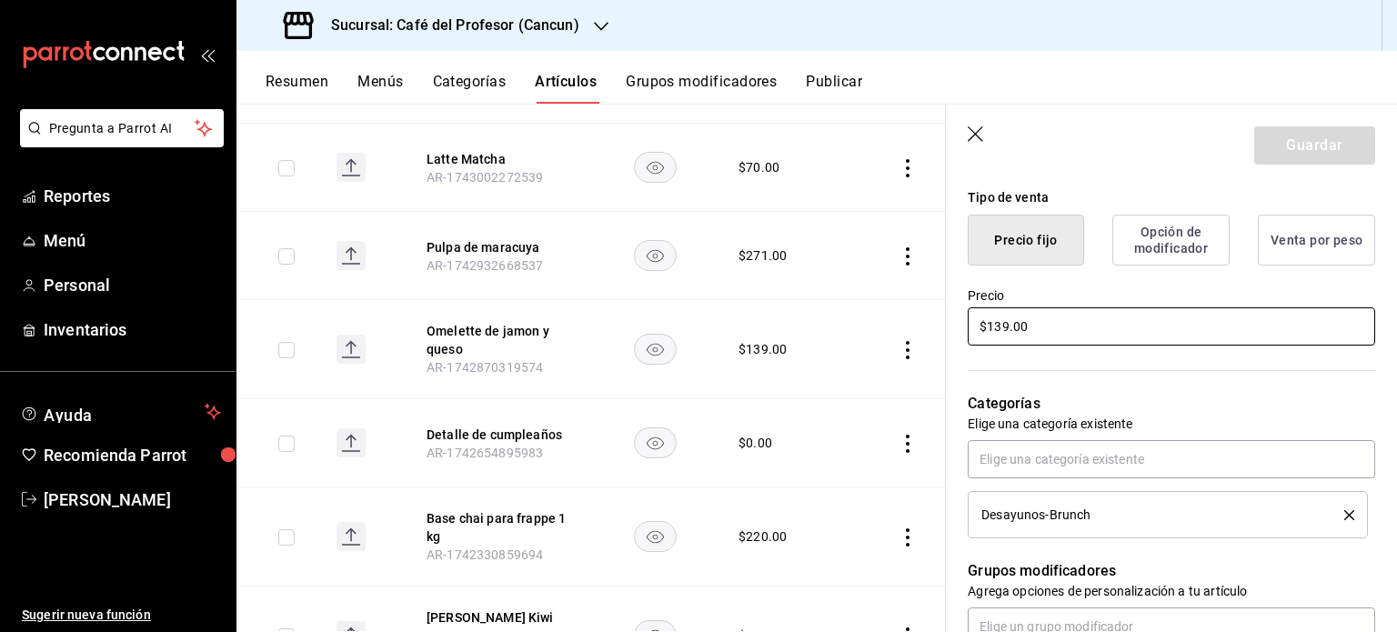
click at [995, 323] on input "$139.00" at bounding box center [1171, 326] width 407 height 38
type input "$149.00"
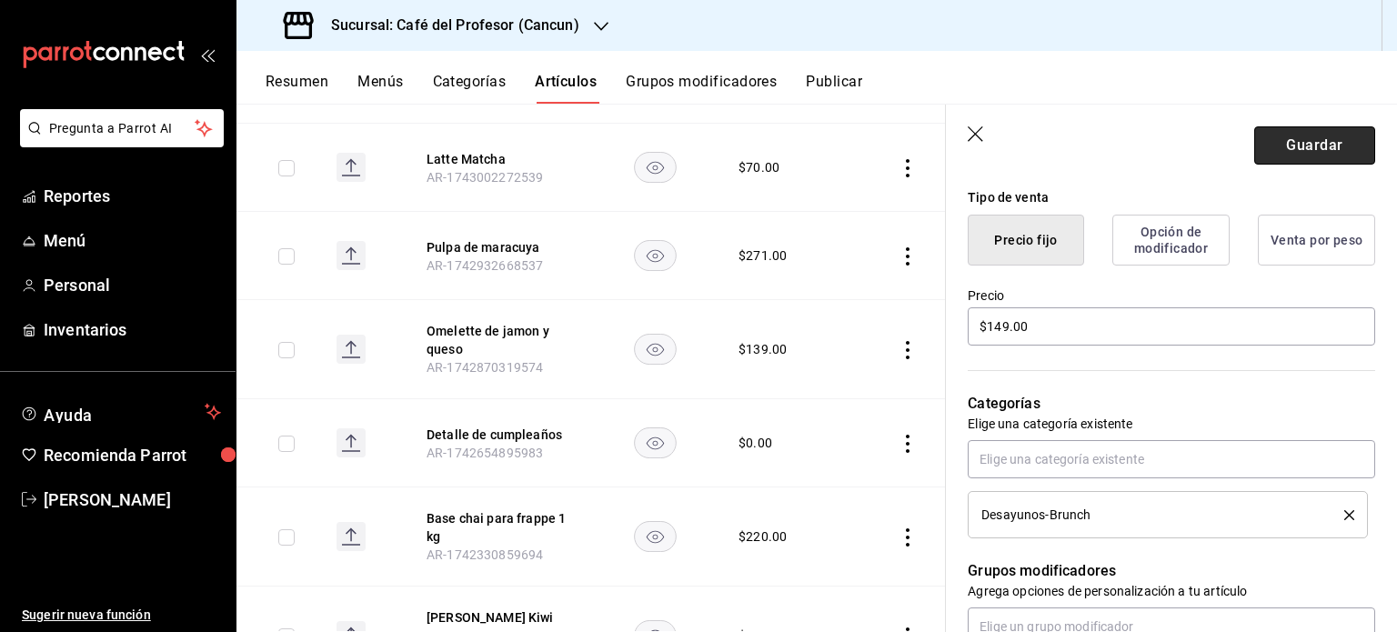
click at [1303, 143] on button "Guardar" at bounding box center [1314, 145] width 121 height 38
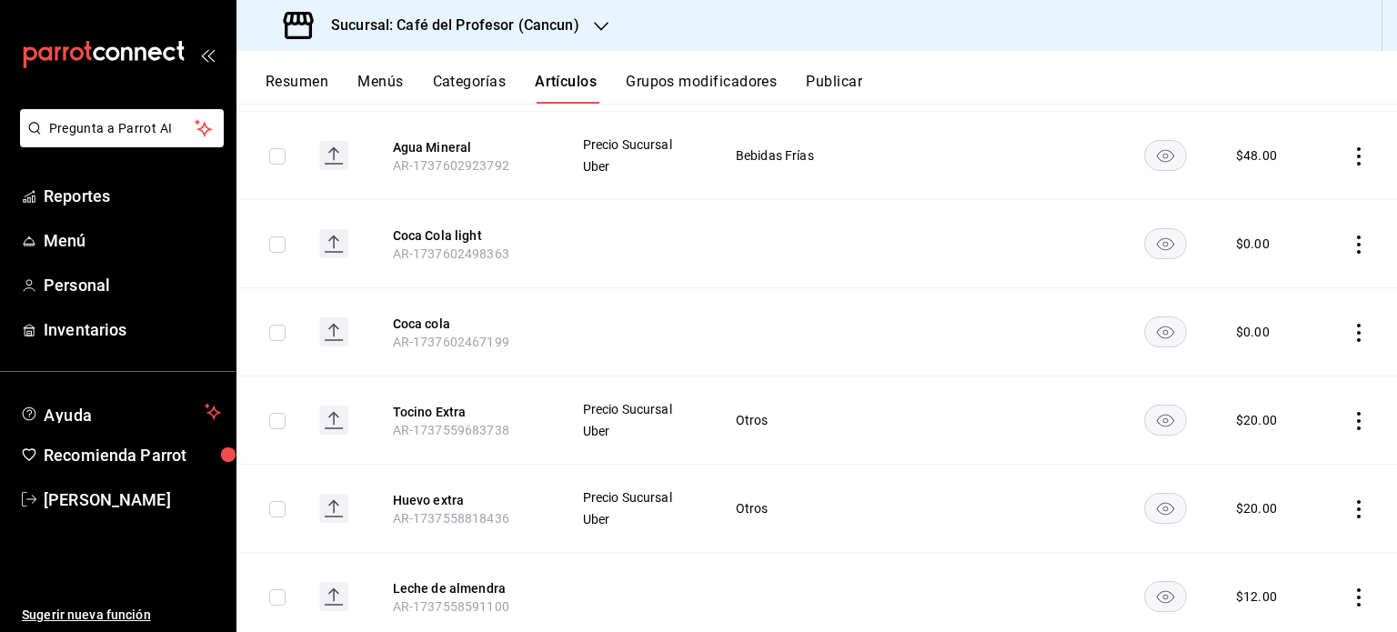
scroll to position [9854, 0]
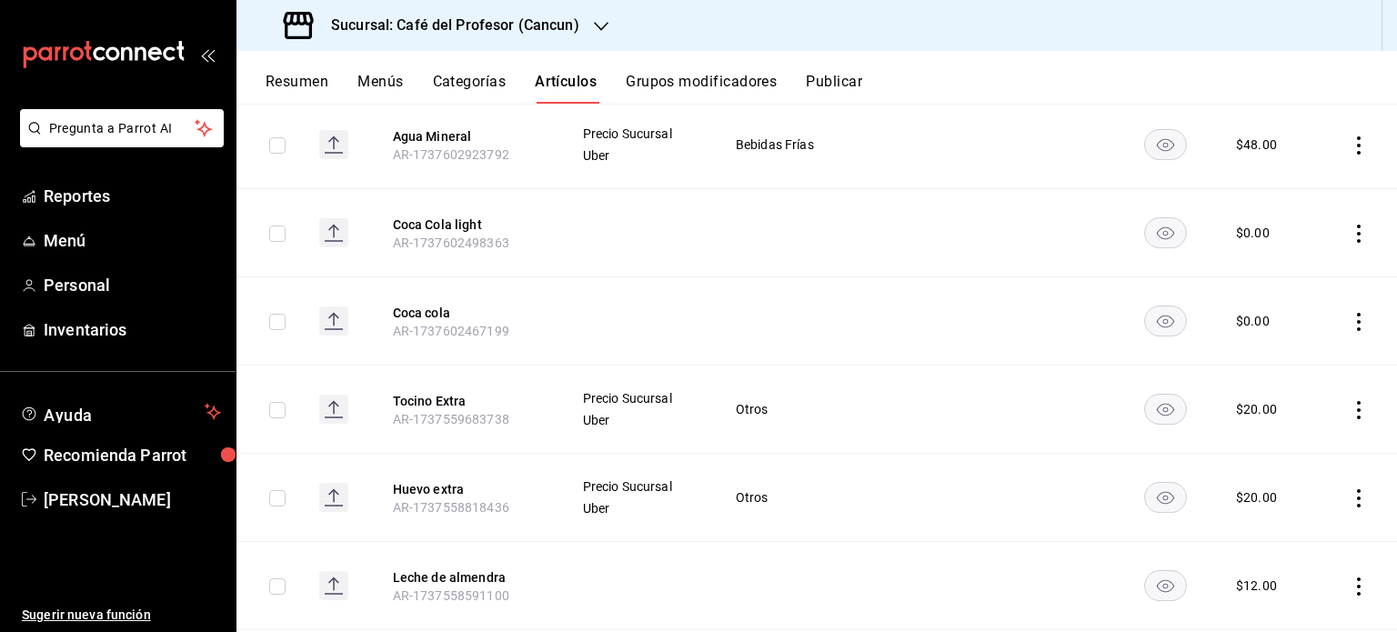
click at [1350, 401] on icon "actions" at bounding box center [1359, 410] width 18 height 18
click at [1293, 367] on span "Editar" at bounding box center [1290, 366] width 47 height 19
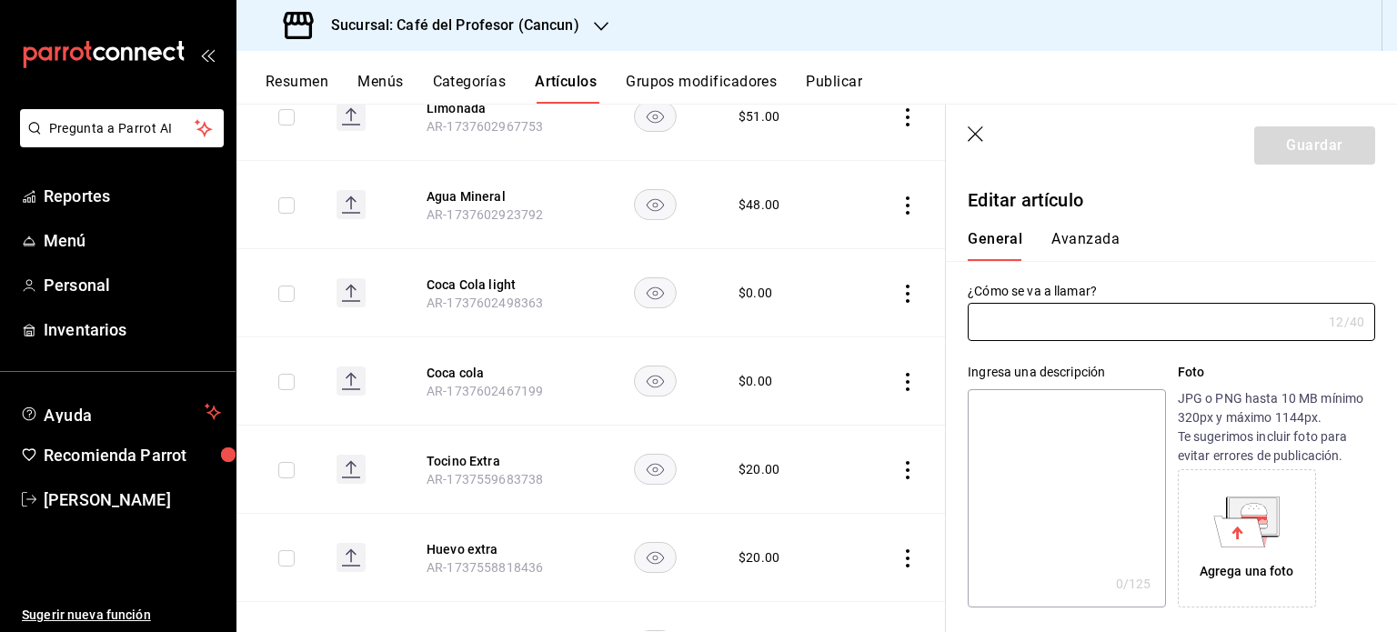
type input "Tocino Extra"
type input "AR-1737559683738"
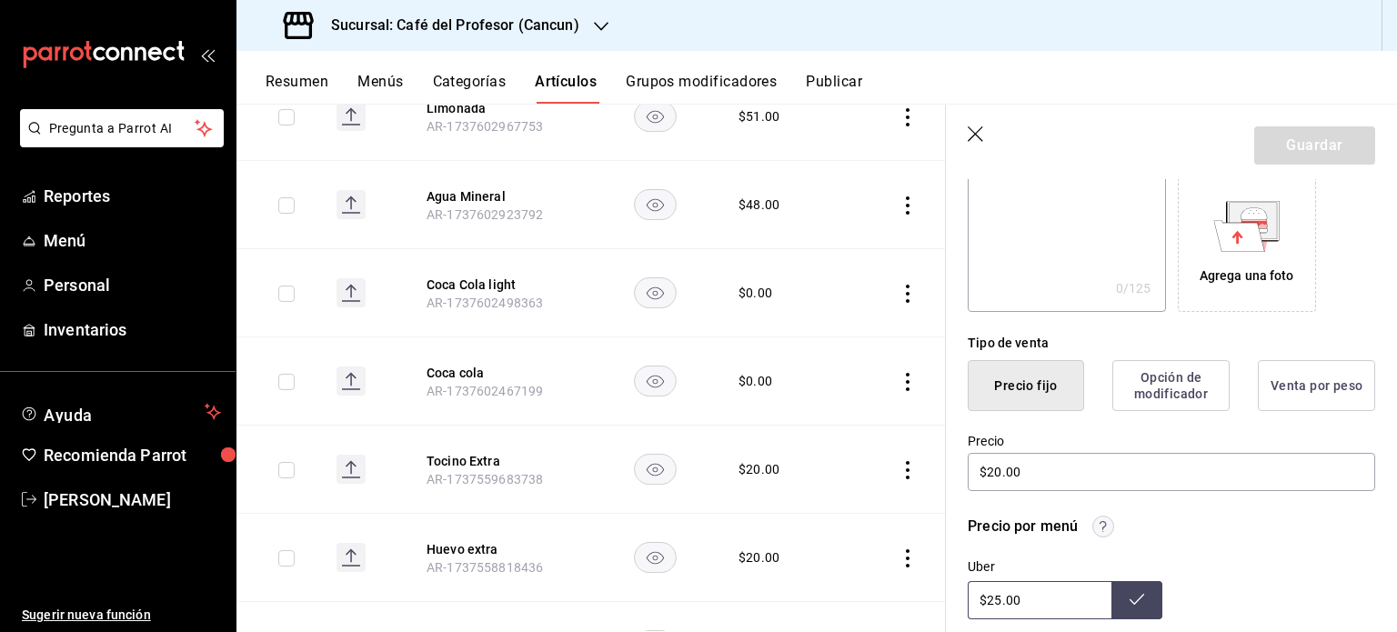
scroll to position [355, 0]
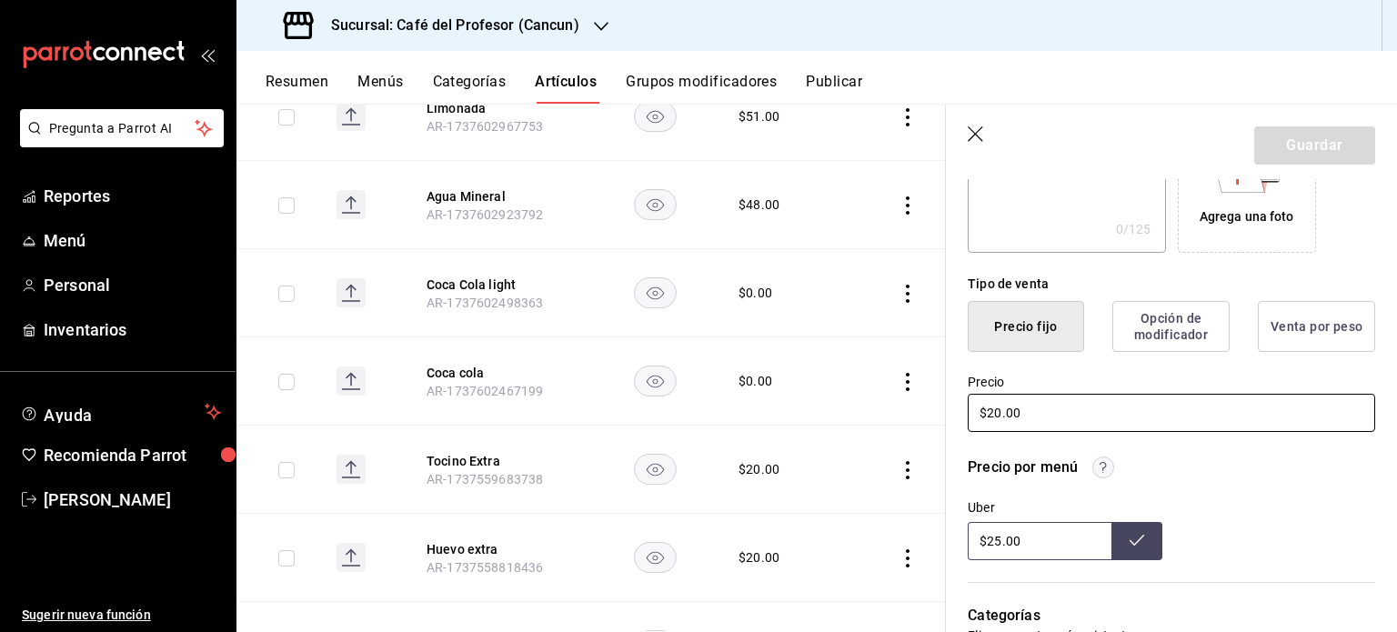
click at [1008, 413] on input "$20.00" at bounding box center [1171, 413] width 407 height 38
click at [1001, 418] on input "$20.00" at bounding box center [1171, 413] width 407 height 38
type input "$25.00"
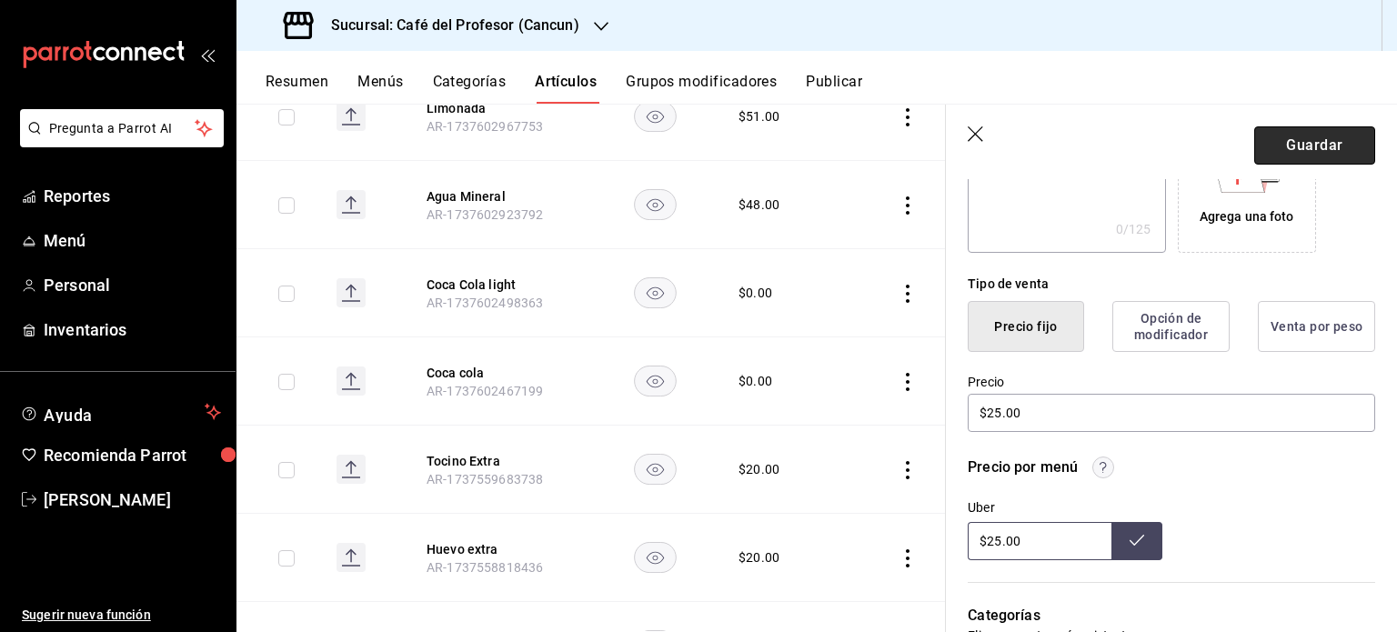
click at [1312, 144] on button "Guardar" at bounding box center [1314, 145] width 121 height 38
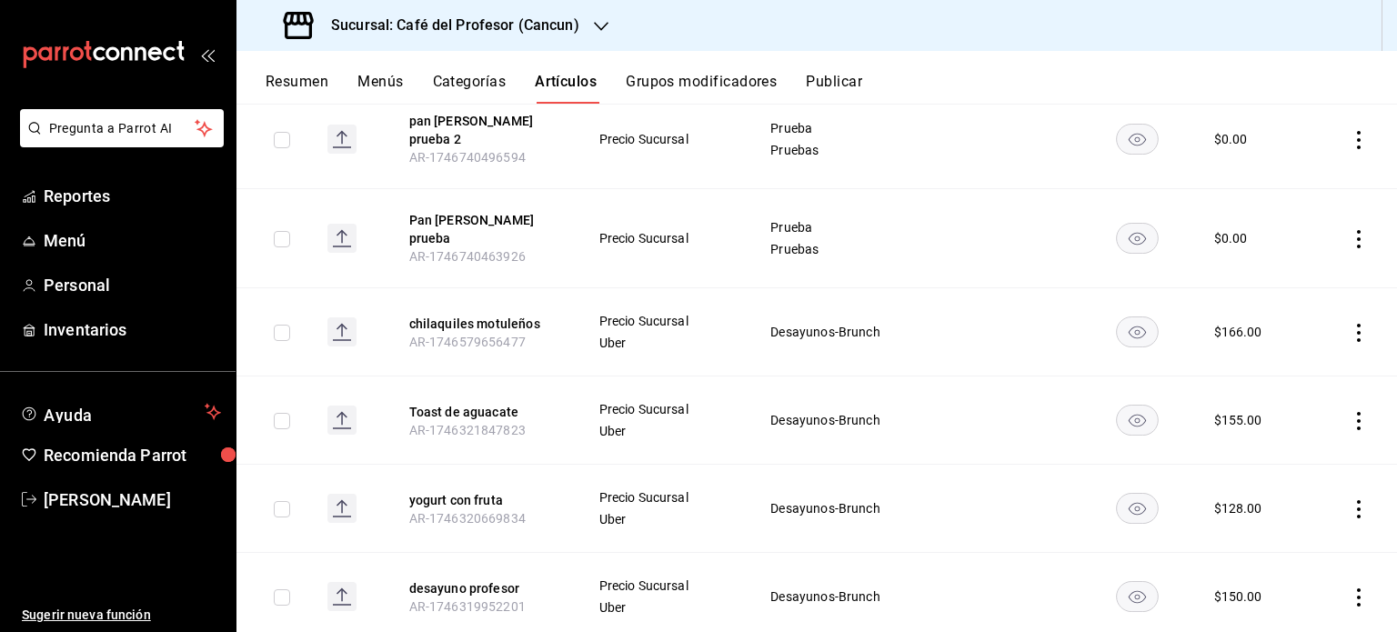
scroll to position [580, 0]
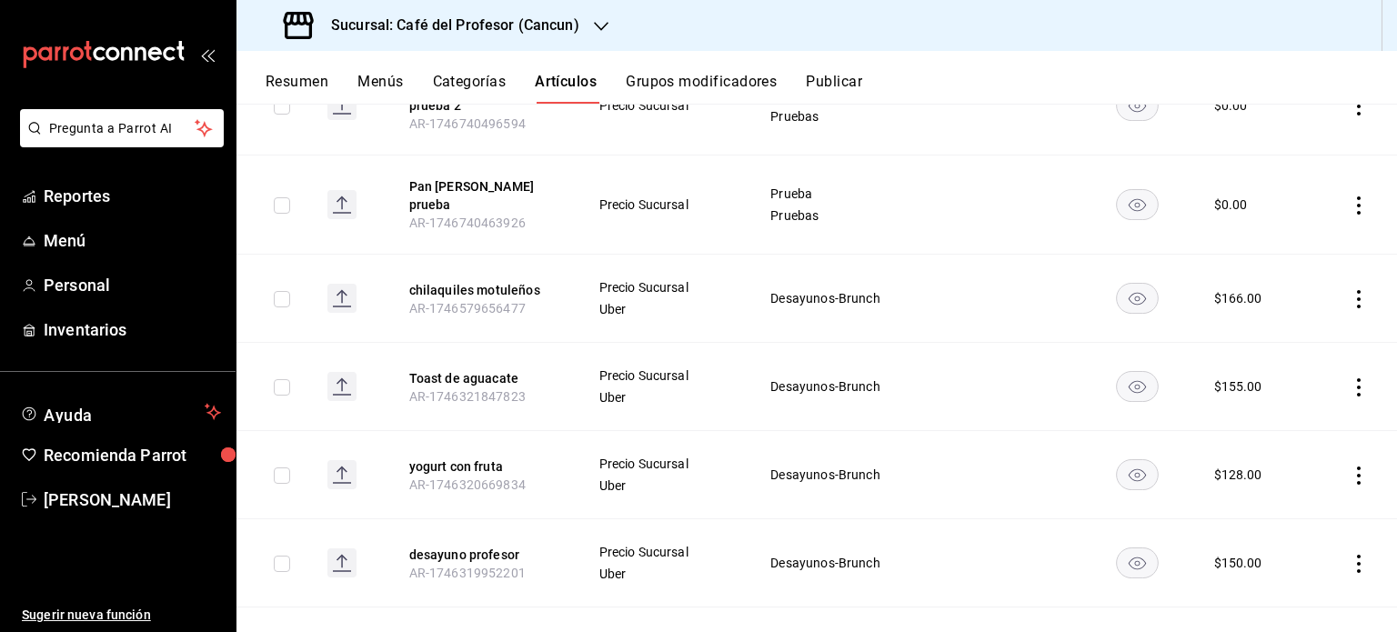
click at [598, 33] on icon "button" at bounding box center [601, 26] width 15 height 15
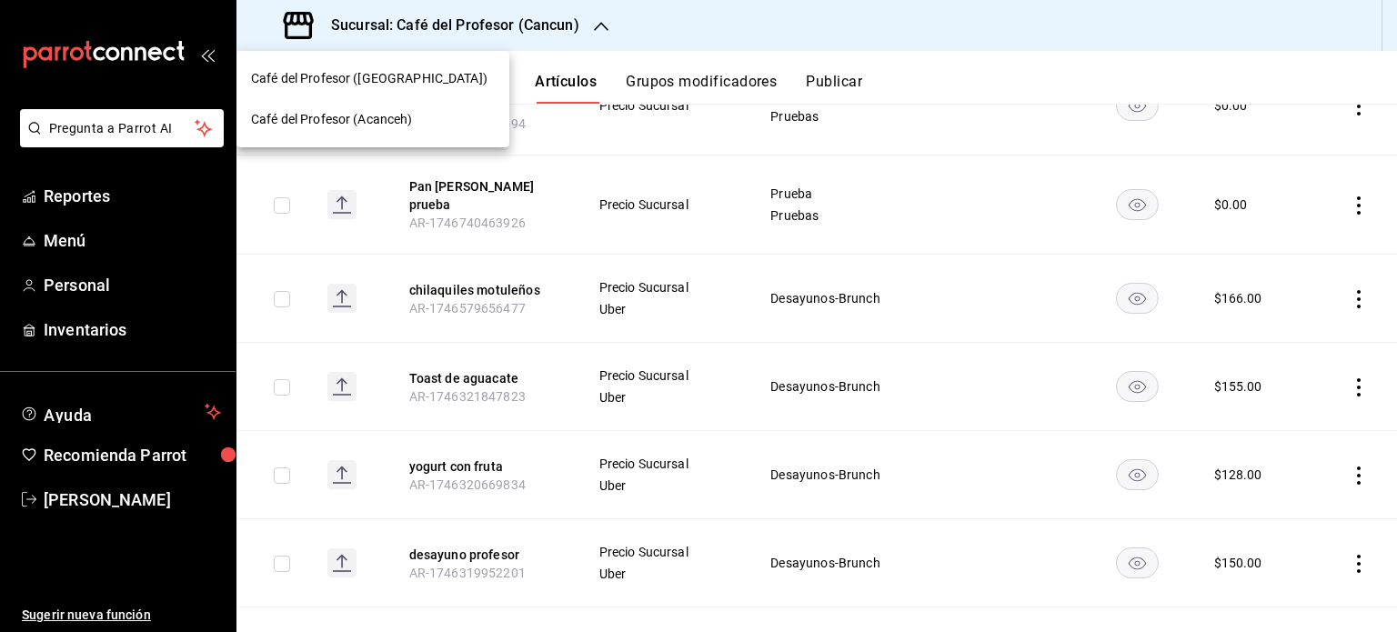
click at [418, 114] on div "Café del Profesor (Acanceh)" at bounding box center [373, 119] width 244 height 19
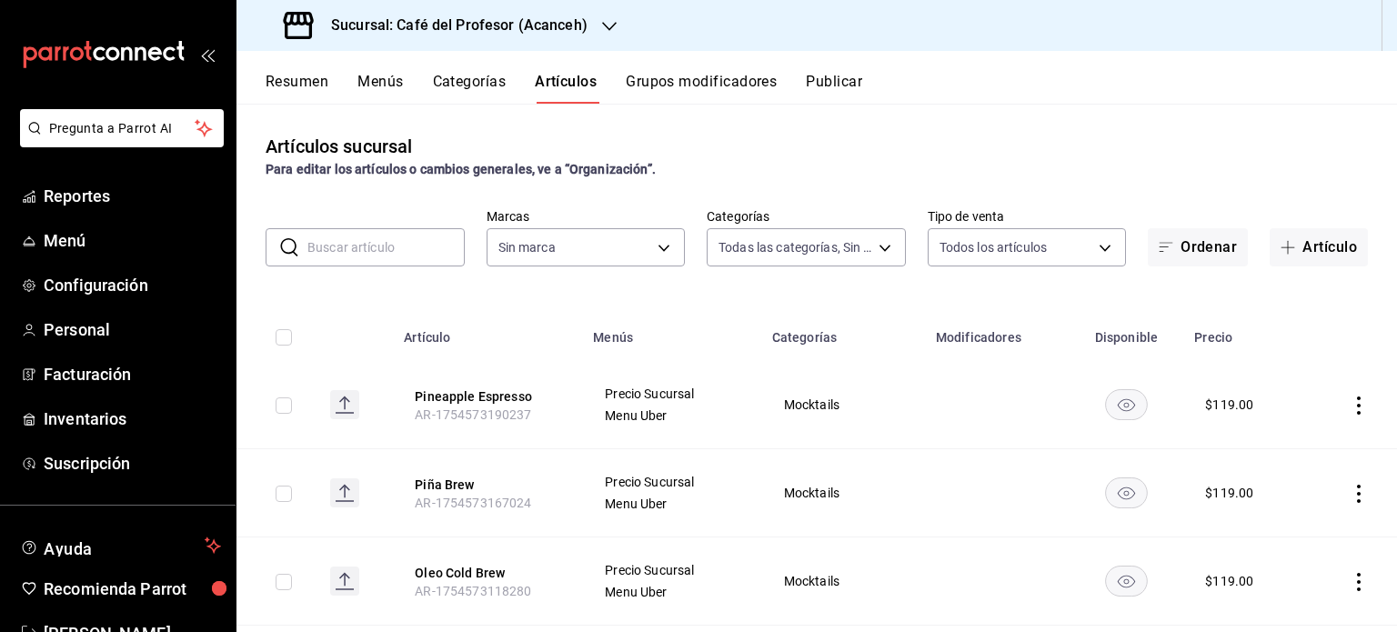
type input "287941b6-0598-490c-9fb6-63fb84a2c712,be1aaab9-5d27-4a8f-bb00-7802963417c0,4d75f…"
type input "c1a8b8e6-187f-497f-b24d-8667d510d931"
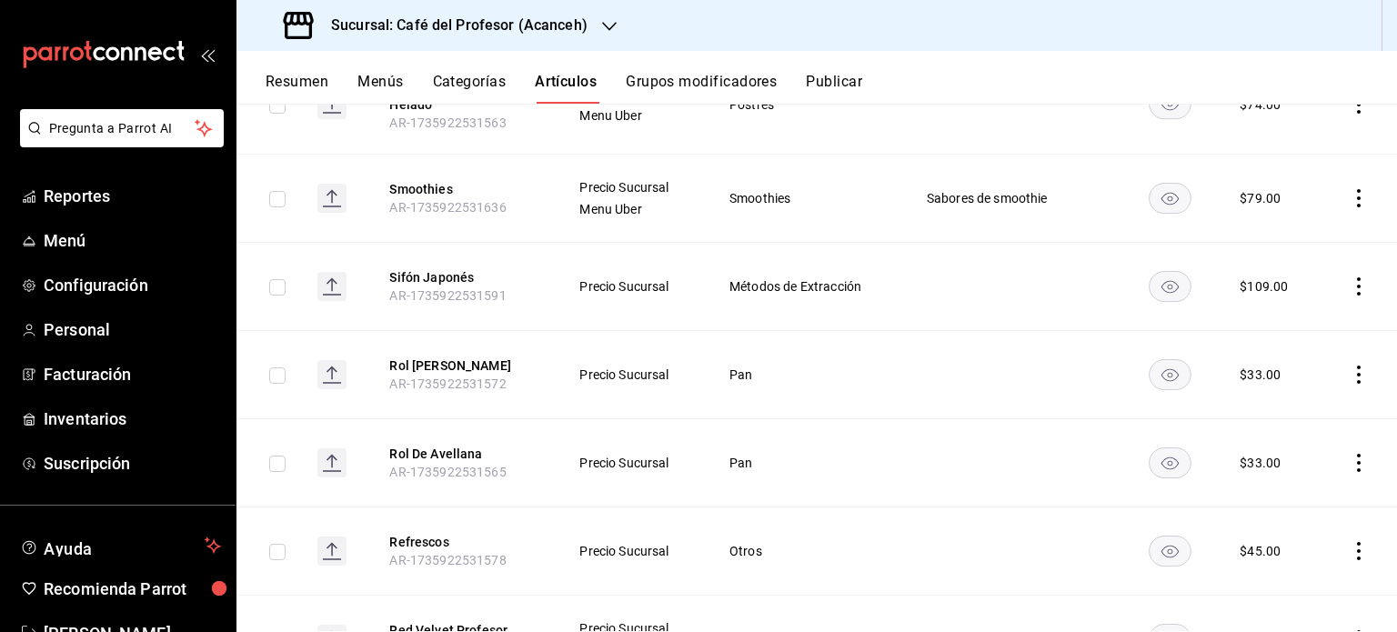
scroll to position [15841, 0]
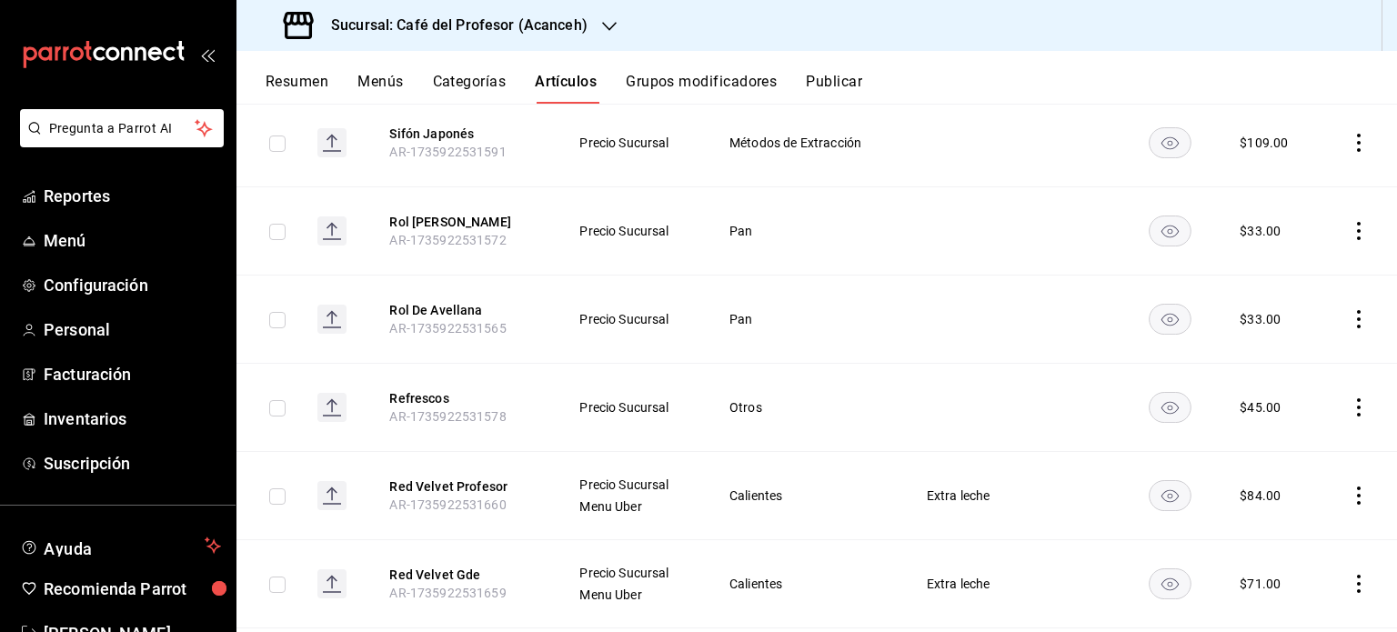
drag, startPoint x: 1391, startPoint y: 581, endPoint x: 1096, endPoint y: 47, distance: 609.9
click at [1096, 47] on div "Sucursal: Café del Profesor (Acanceh)" at bounding box center [816, 25] width 1161 height 51
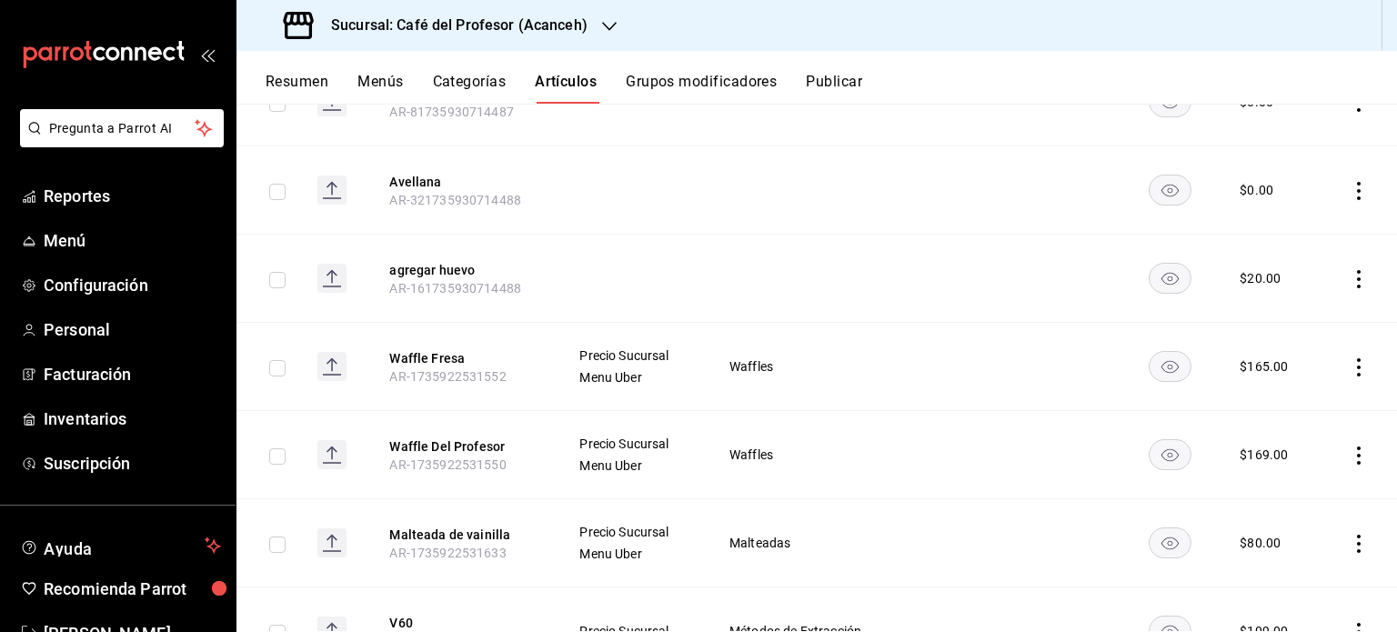
scroll to position [14022, 0]
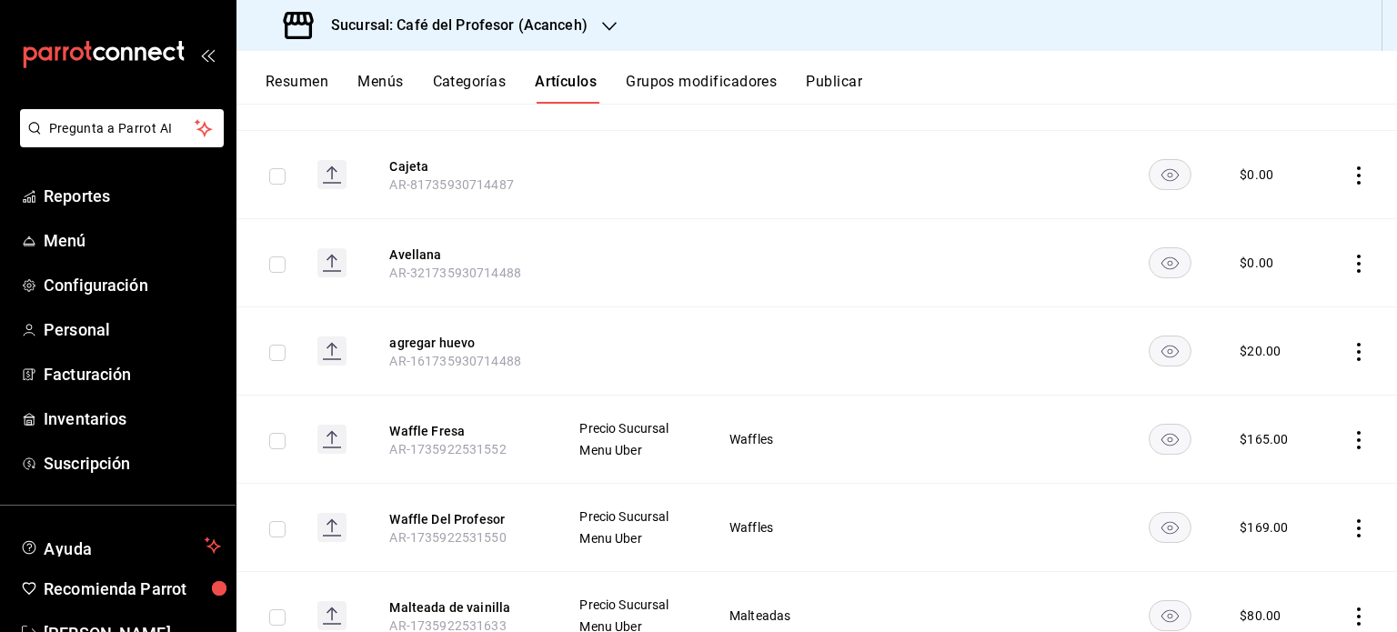
click at [308, 82] on button "Resumen" at bounding box center [297, 88] width 63 height 31
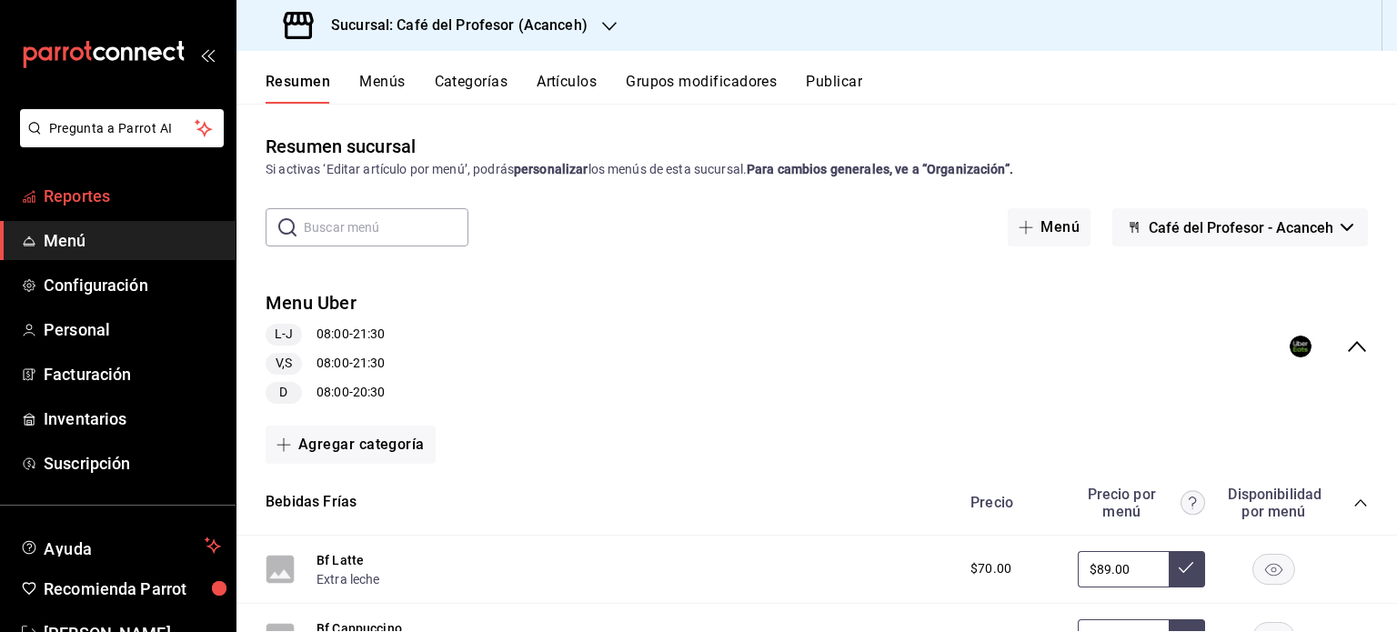
click at [139, 182] on link "Reportes" at bounding box center [118, 195] width 236 height 39
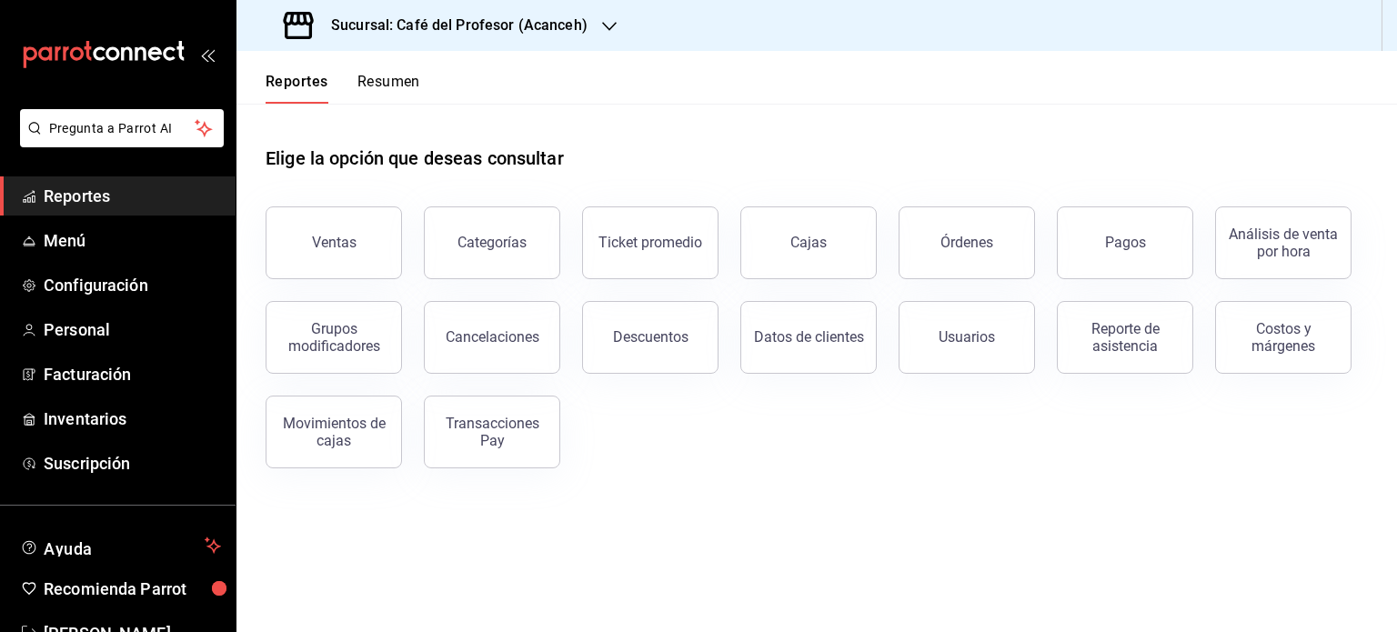
click at [407, 77] on button "Resumen" at bounding box center [388, 88] width 63 height 31
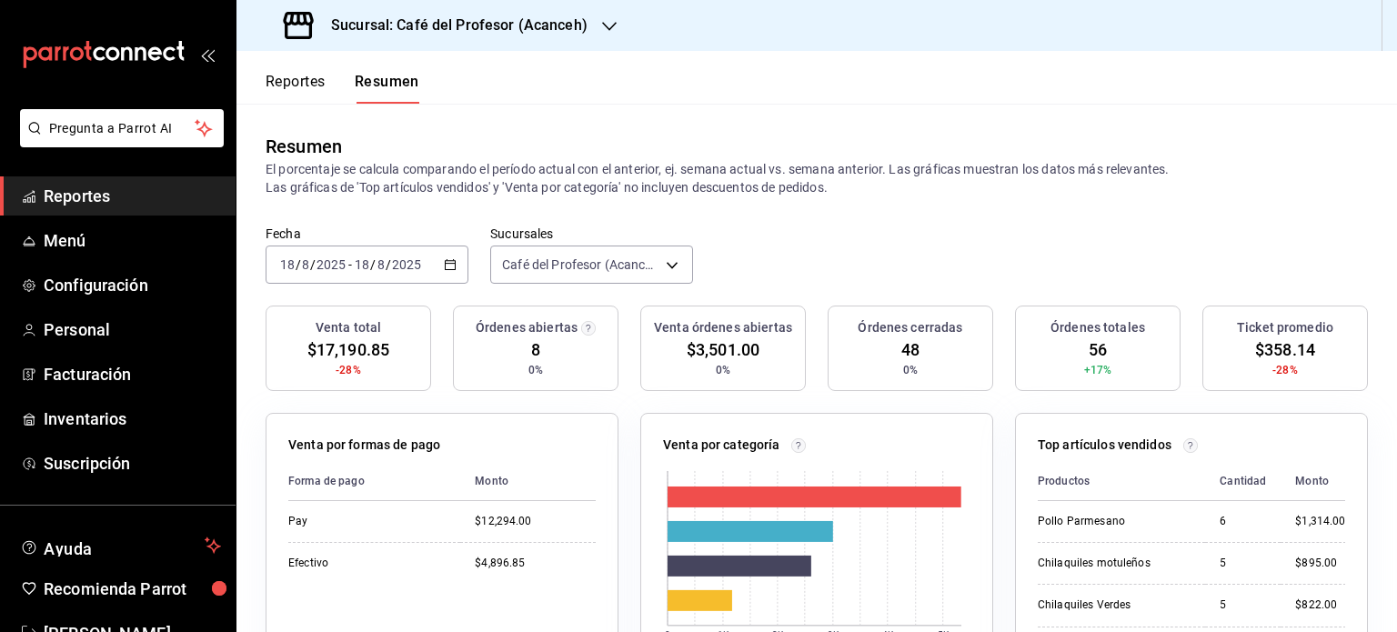
click at [602, 25] on icon "button" at bounding box center [609, 26] width 15 height 15
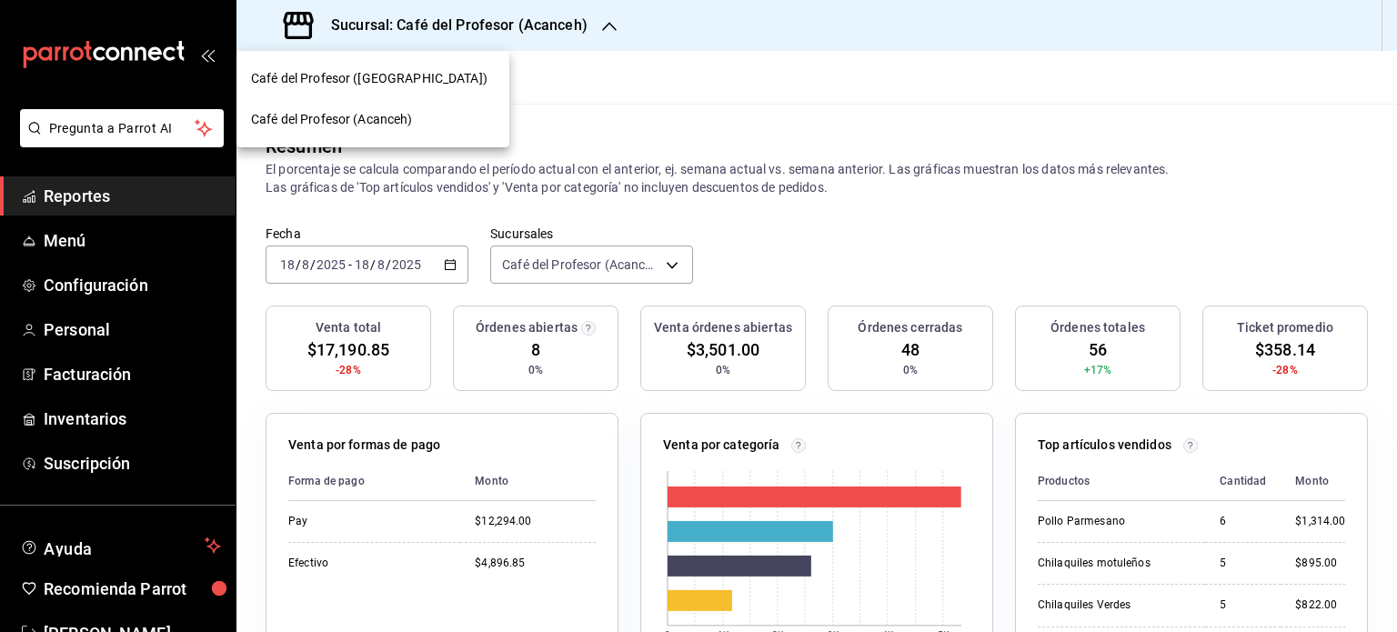
click at [390, 79] on span "Café del Profesor ([GEOGRAPHIC_DATA])" at bounding box center [369, 78] width 236 height 19
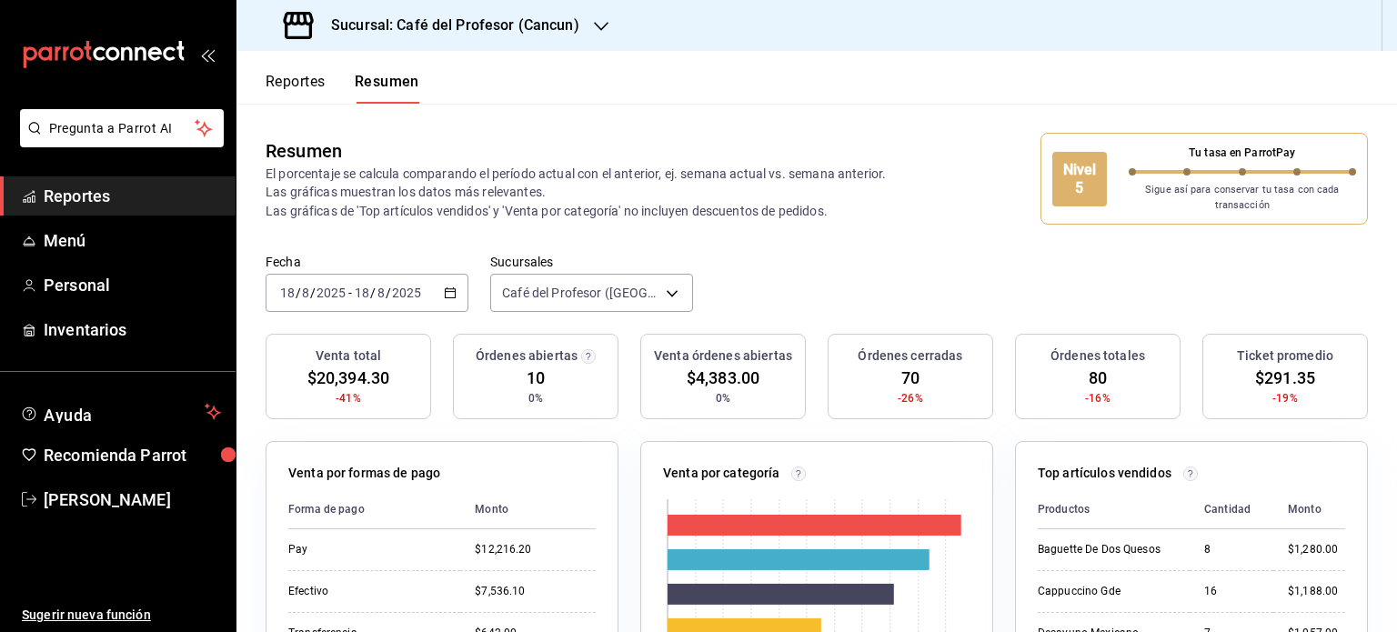
click at [599, 25] on icon "button" at bounding box center [601, 26] width 15 height 15
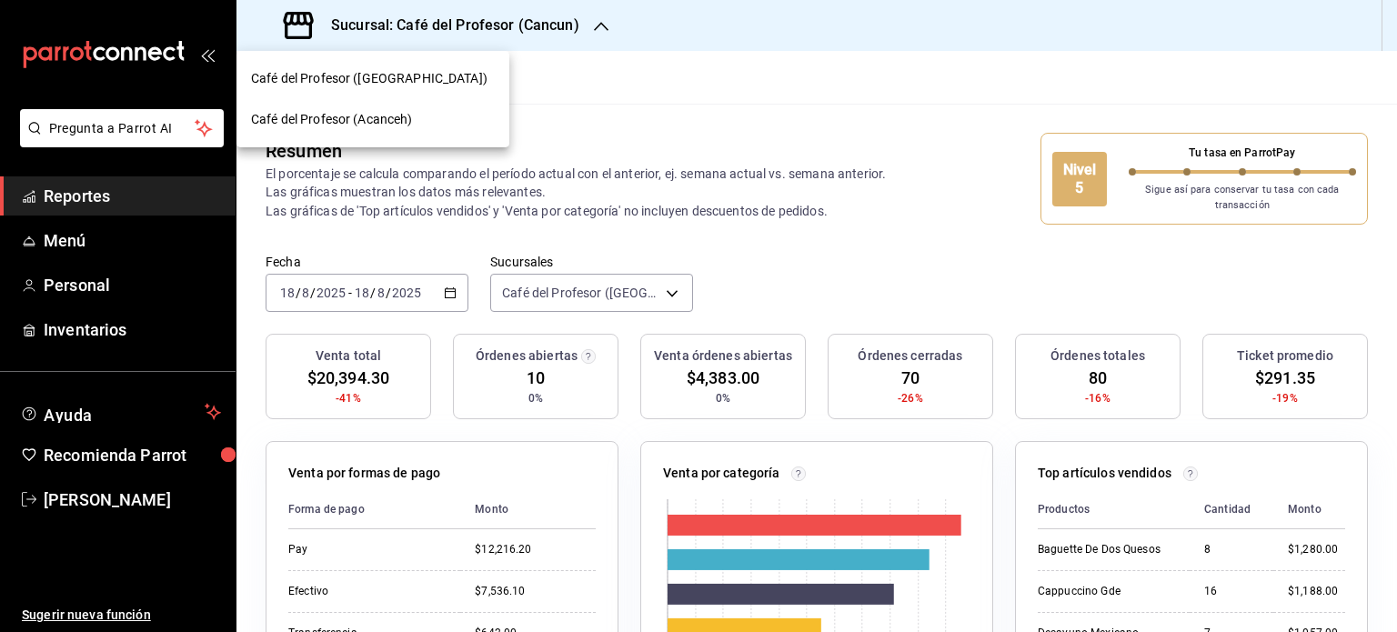
click at [454, 92] on div "Café del Profesor ([GEOGRAPHIC_DATA])" at bounding box center [372, 78] width 273 height 41
